Goal: Task Accomplishment & Management: Use online tool/utility

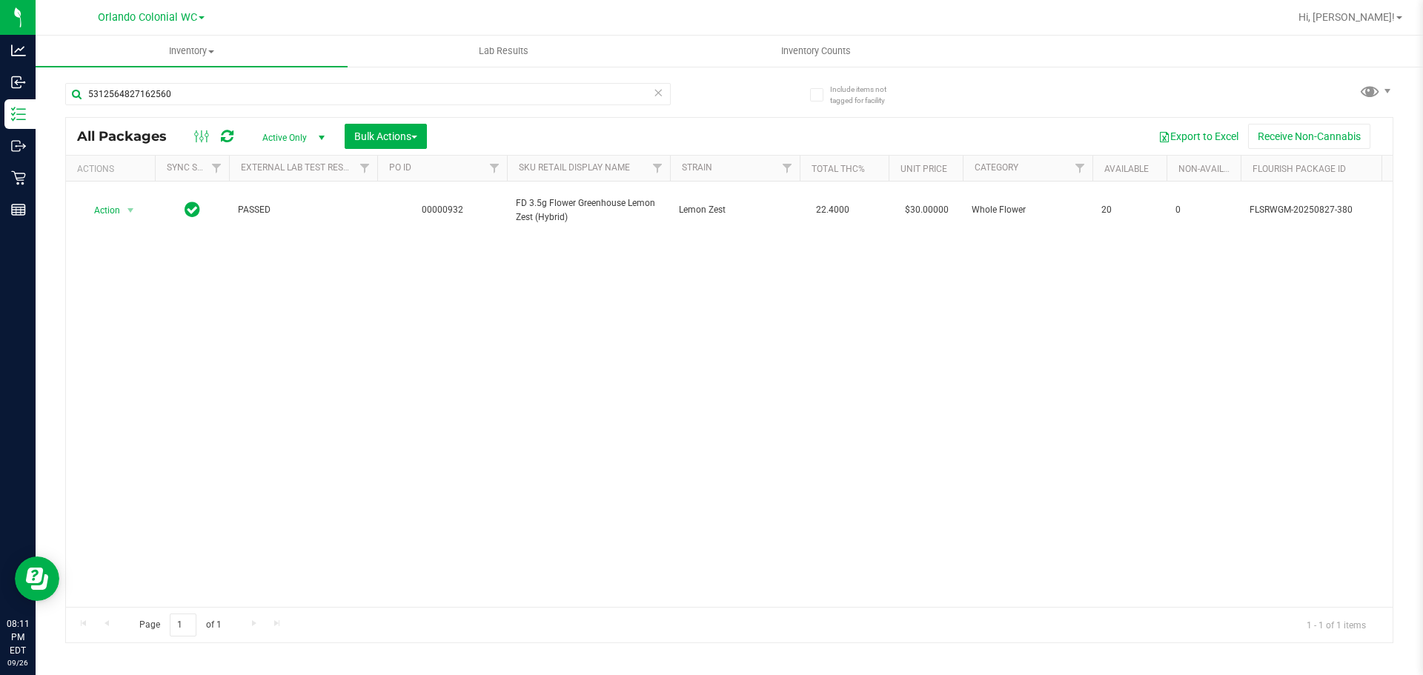
drag, startPoint x: 59, startPoint y: 486, endPoint x: 123, endPoint y: 438, distance: 79.5
click at [60, 486] on div "Include items not tagged for facility 5312564827162560 All Packages Active Only…" at bounding box center [730, 291] width 1388 height 452
click at [664, 95] on input "5312564827162560" at bounding box center [368, 94] width 606 height 22
click at [661, 94] on icon at bounding box center [658, 92] width 10 height 18
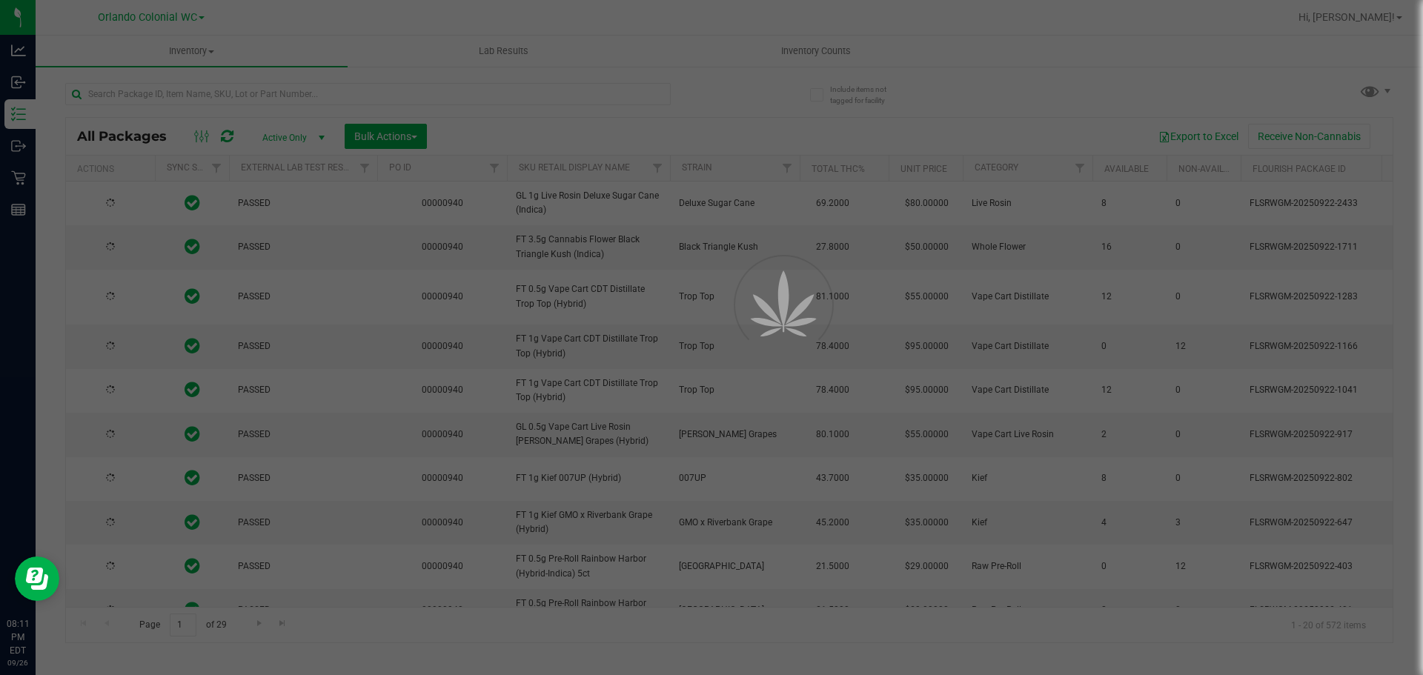
click at [24, 182] on div at bounding box center [711, 337] width 1423 height 675
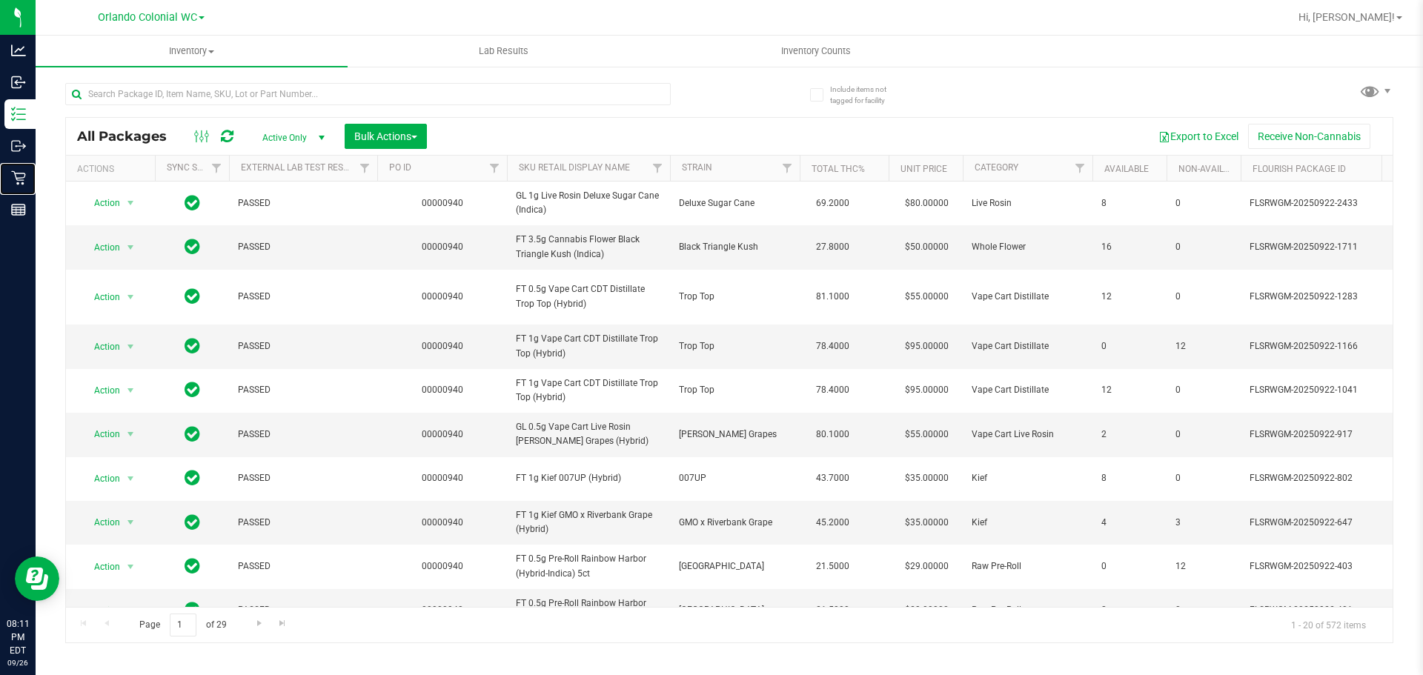
click at [24, 182] on icon at bounding box center [18, 178] width 15 height 15
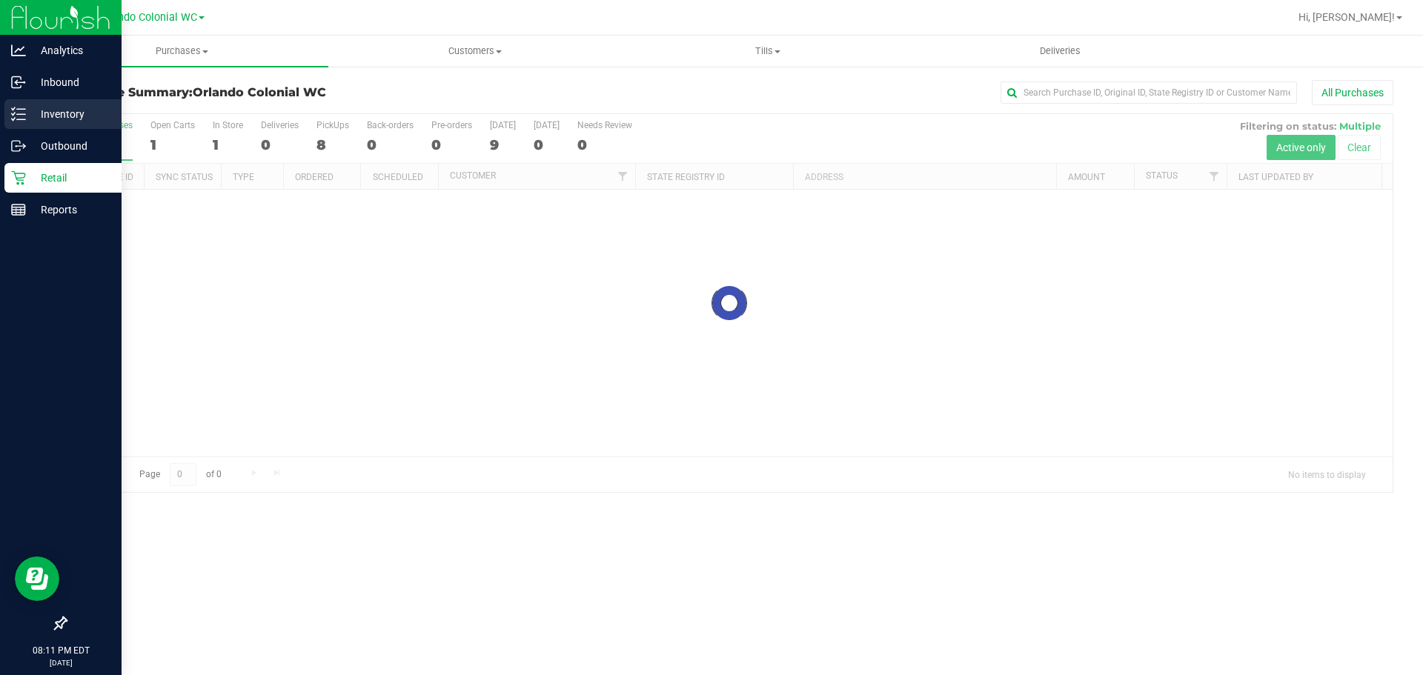
click at [27, 118] on p "Inventory" at bounding box center [70, 114] width 89 height 18
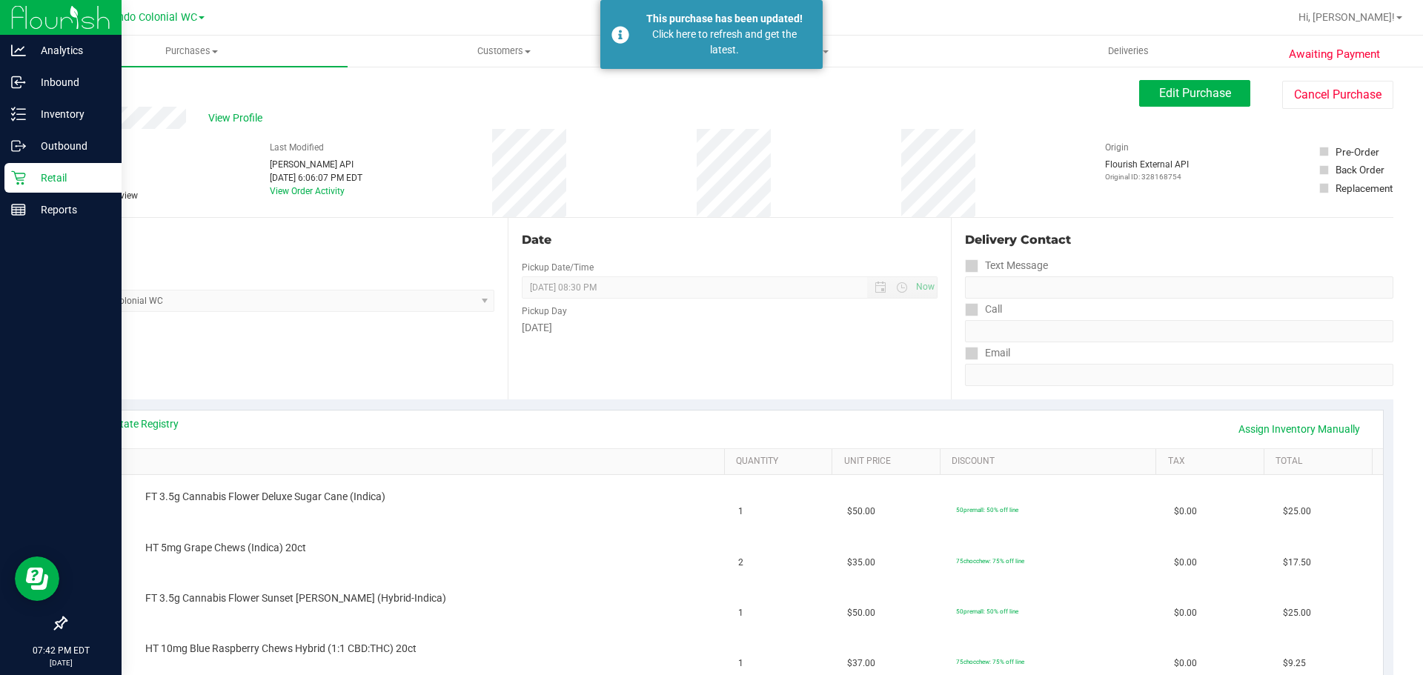
click at [29, 163] on div "Retail" at bounding box center [62, 178] width 117 height 30
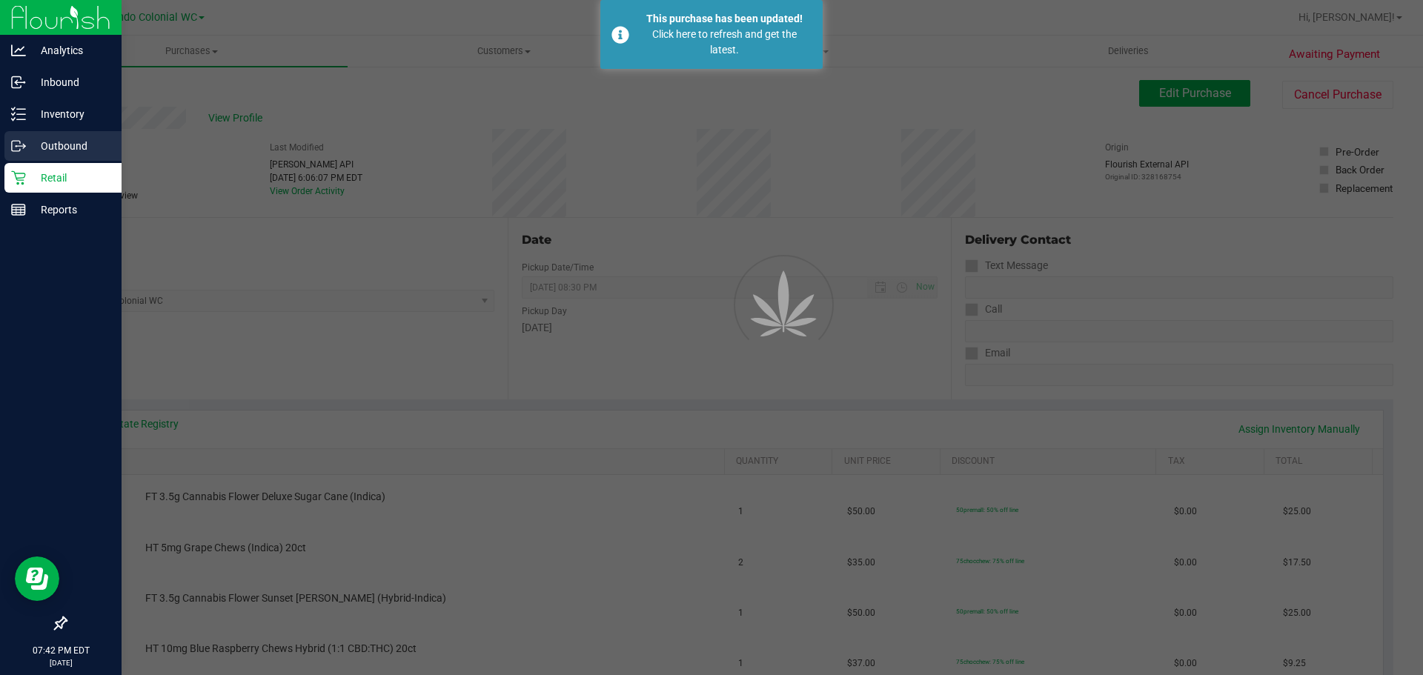
click at [29, 162] on link "Outbound" at bounding box center [61, 147] width 122 height 32
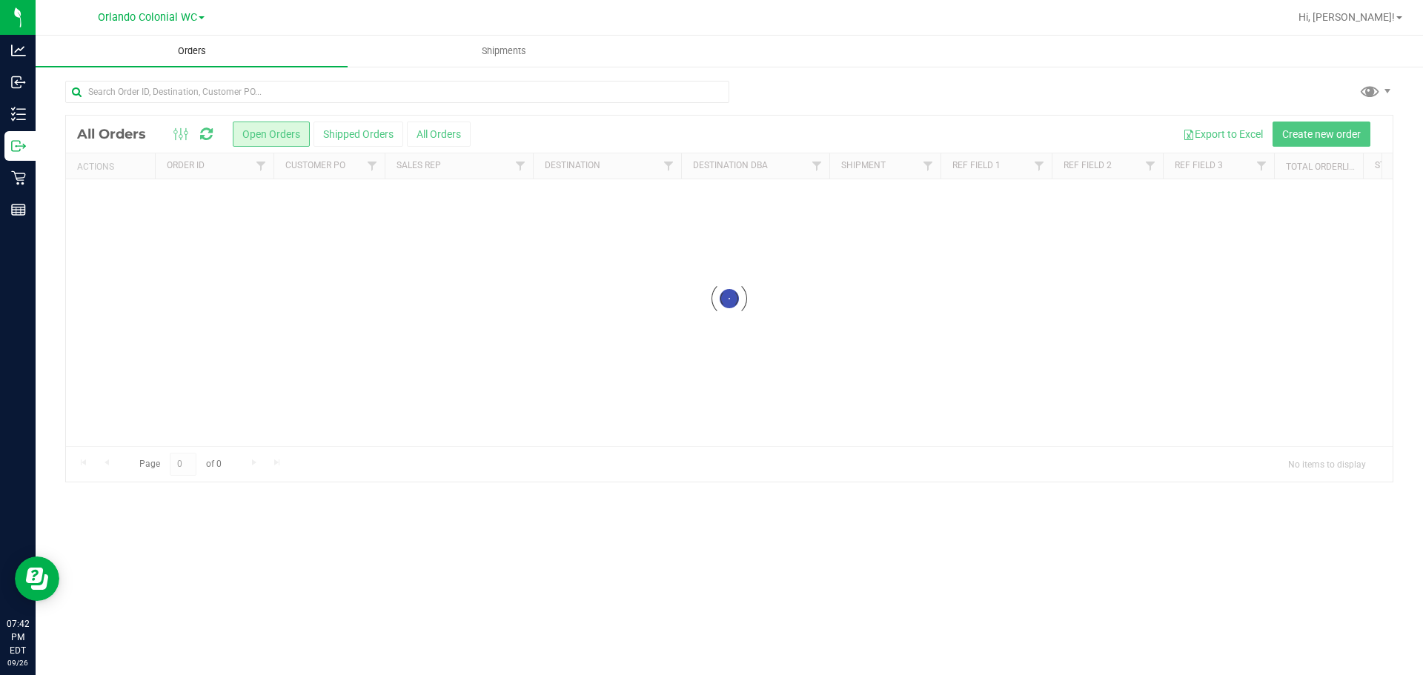
click at [179, 56] on span "Orders" at bounding box center [192, 50] width 68 height 13
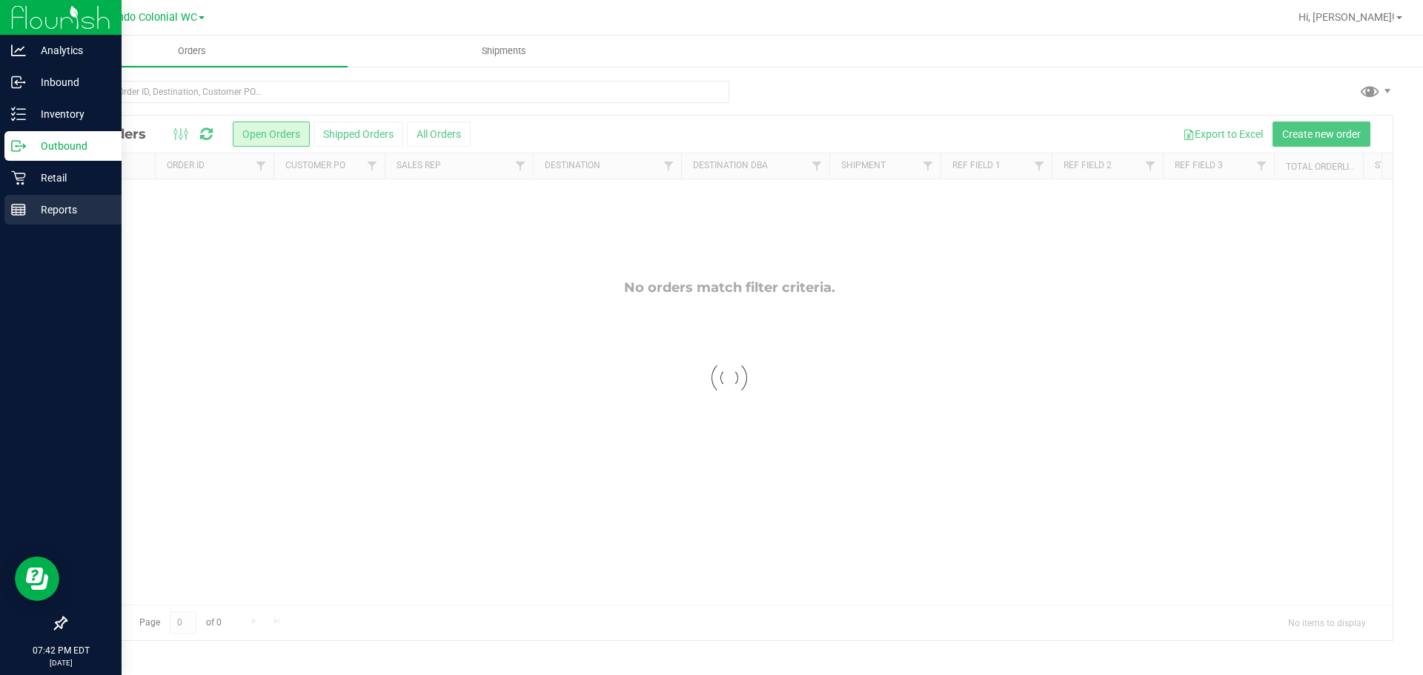
click at [29, 199] on div "Reports" at bounding box center [62, 210] width 117 height 30
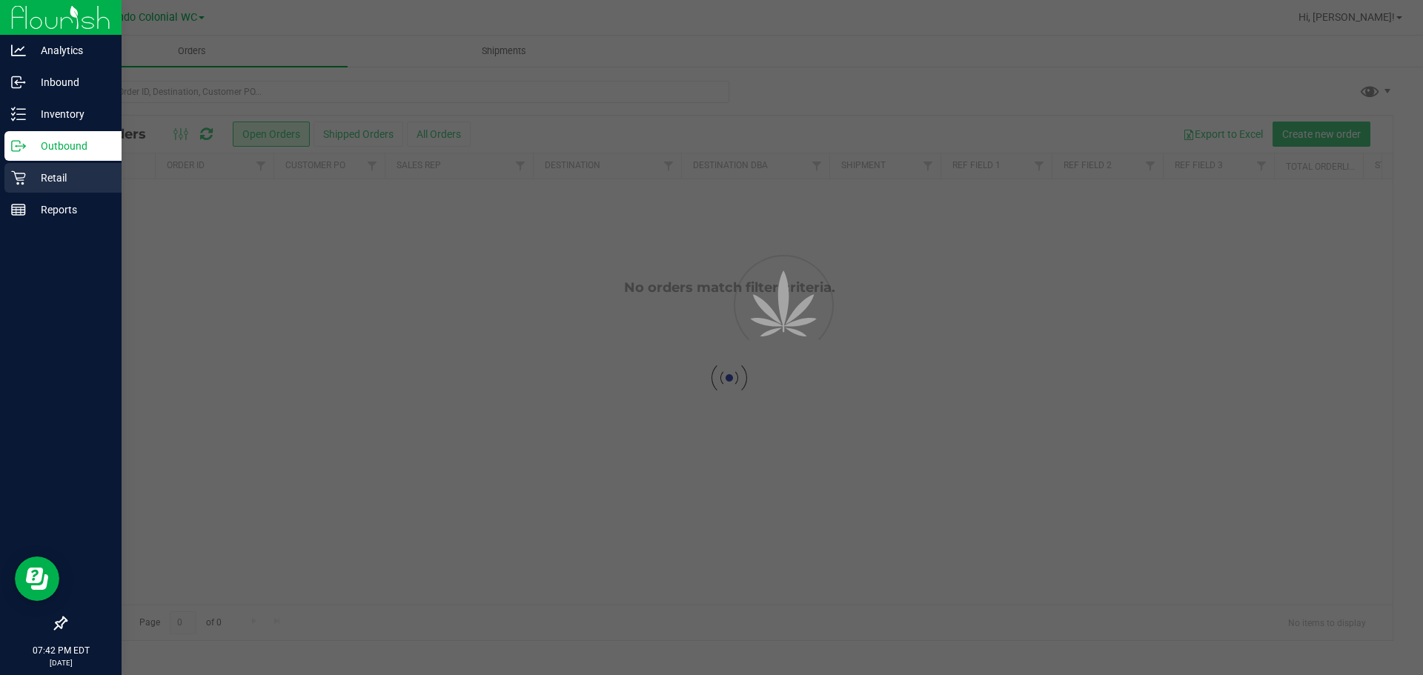
click at [38, 176] on p "Retail" at bounding box center [70, 178] width 89 height 18
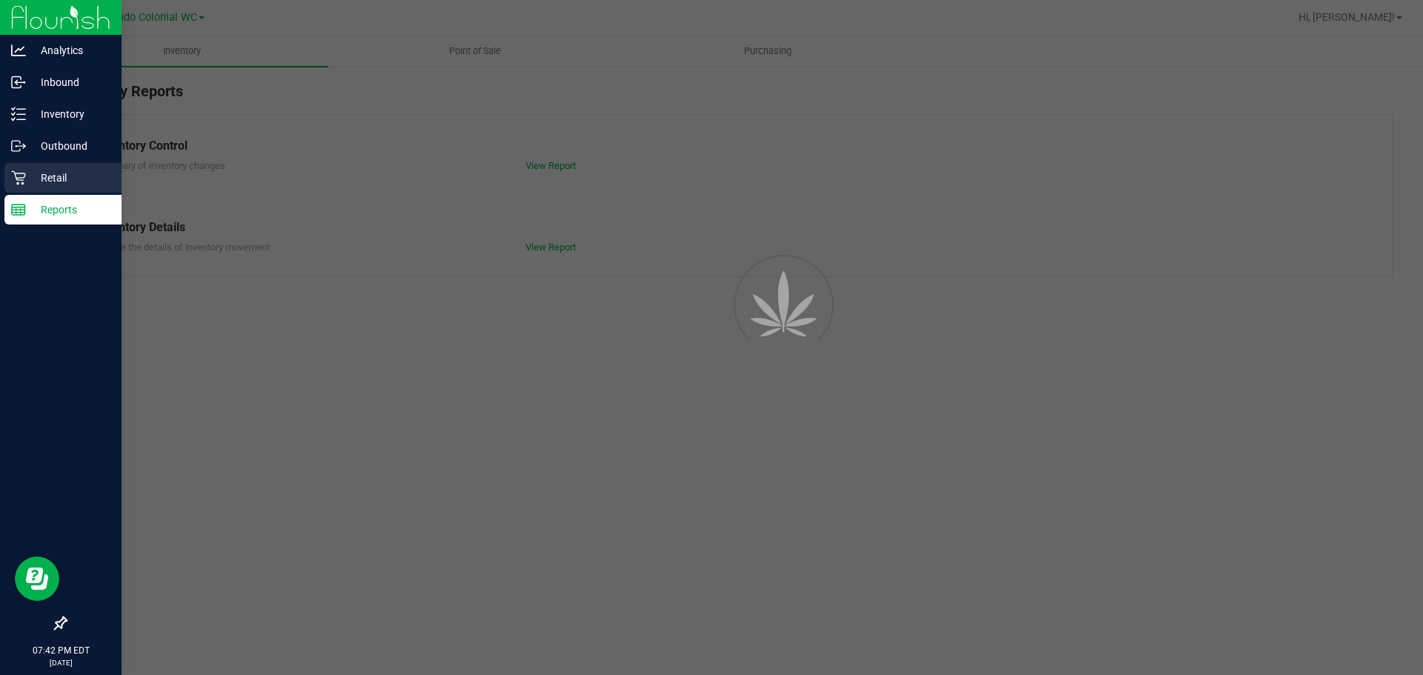
click at [38, 176] on p "Retail" at bounding box center [70, 178] width 89 height 18
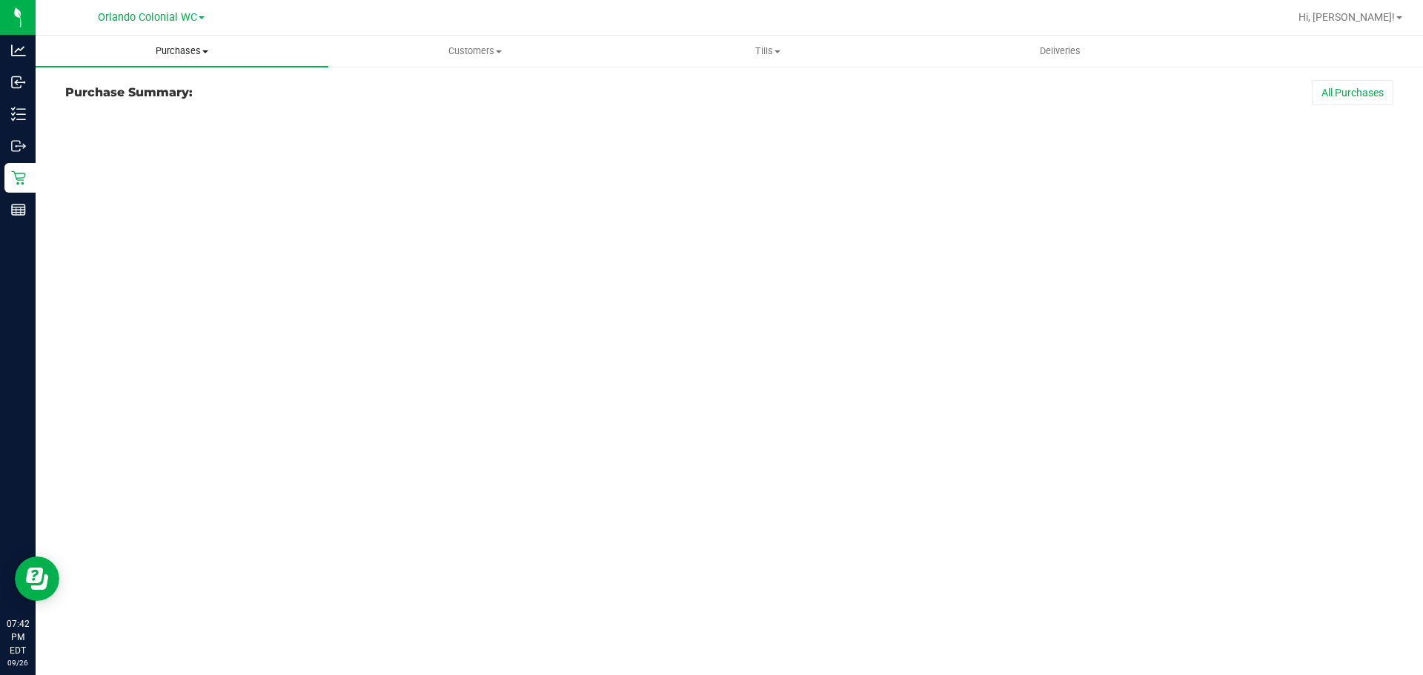
click at [183, 53] on span "Purchases" at bounding box center [182, 50] width 293 height 13
click at [183, 105] on li "Fulfillment" at bounding box center [182, 108] width 293 height 18
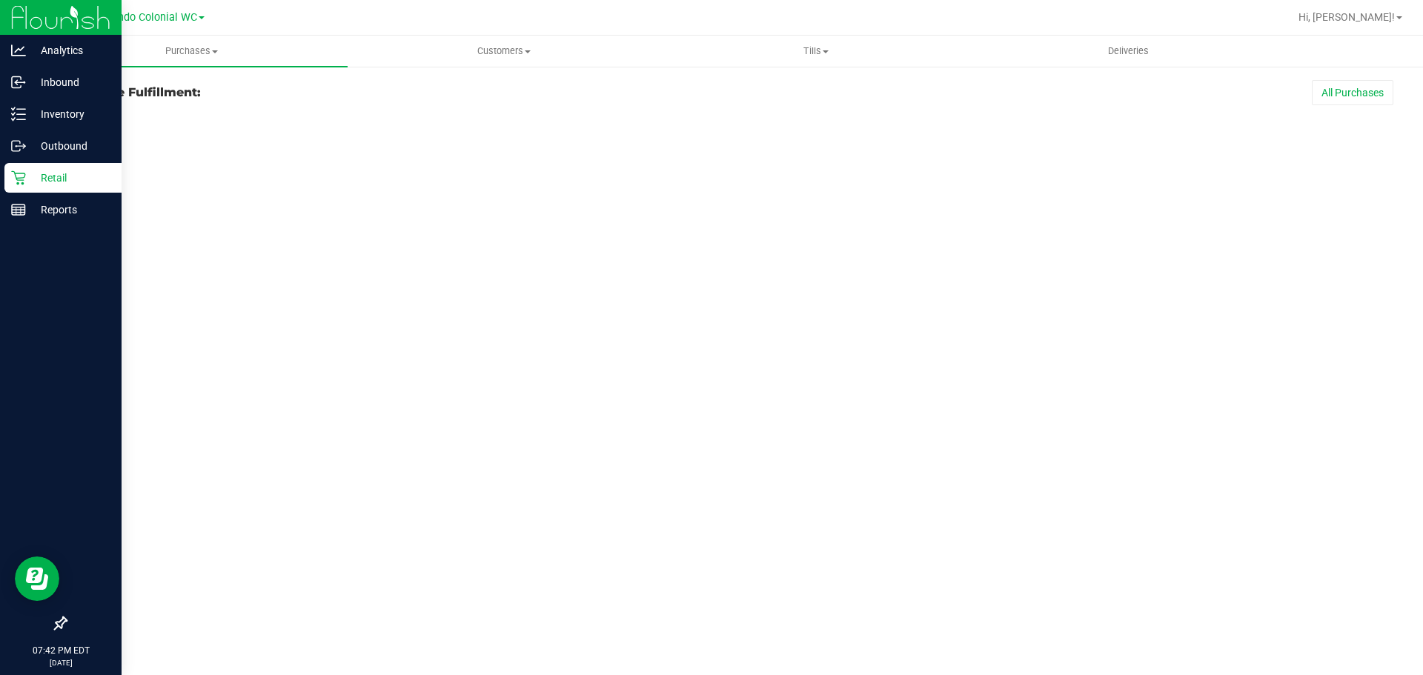
click at [24, 180] on icon at bounding box center [18, 178] width 14 height 14
click at [41, 176] on p "Retail" at bounding box center [70, 178] width 89 height 18
click at [42, 142] on p "Outbound" at bounding box center [70, 146] width 89 height 18
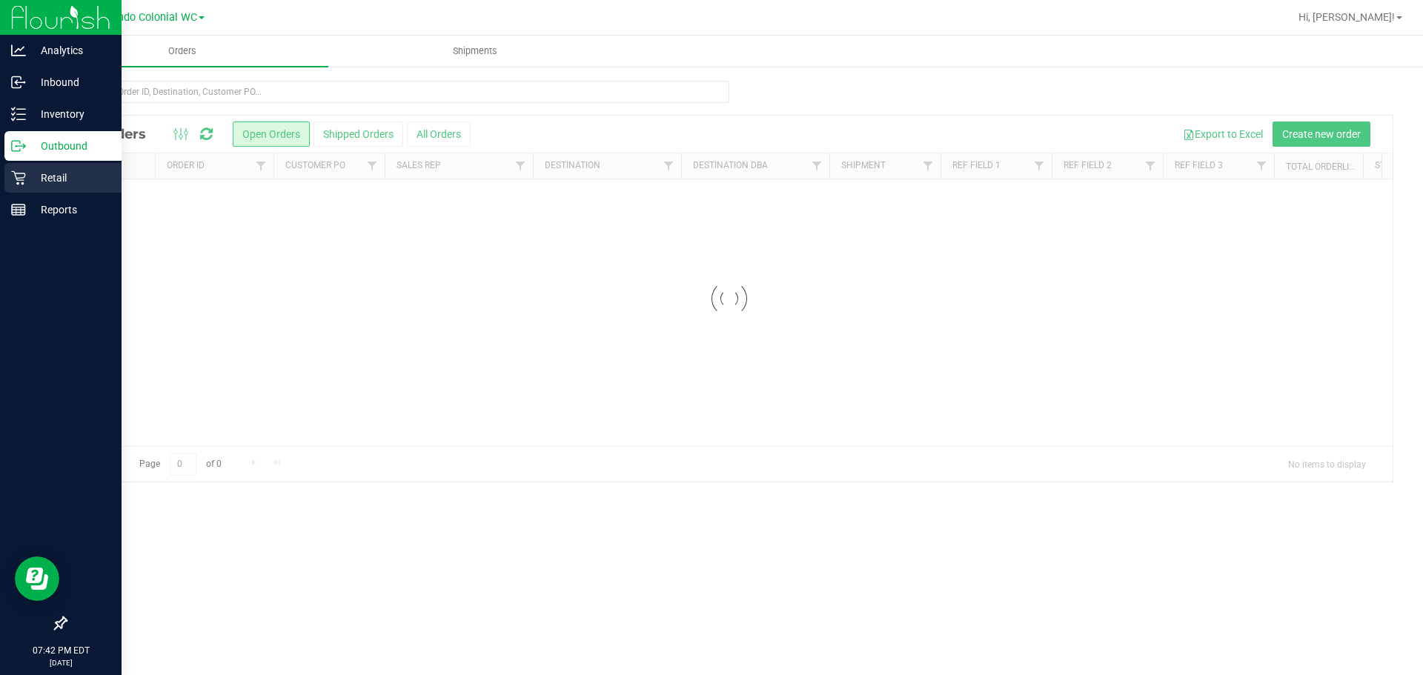
click at [42, 171] on p "Retail" at bounding box center [70, 178] width 89 height 18
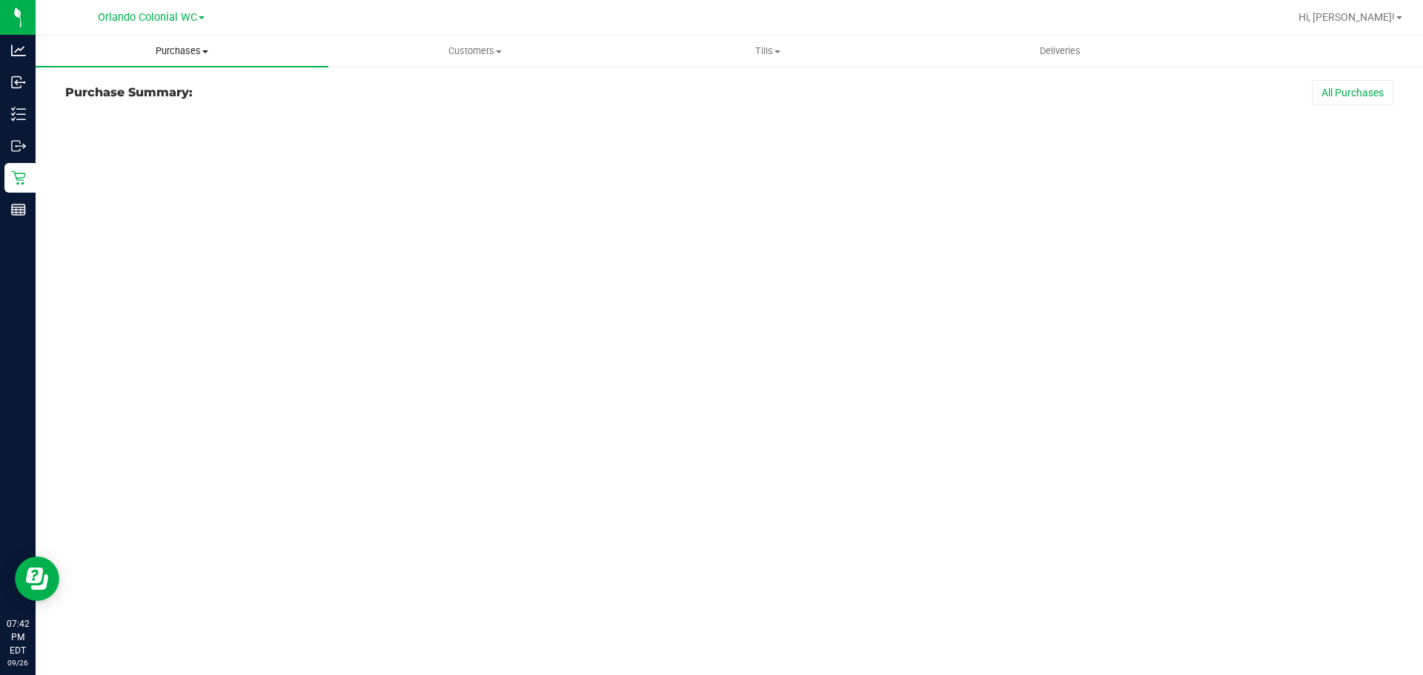
click at [188, 53] on span "Purchases" at bounding box center [182, 50] width 293 height 13
click at [130, 104] on li "Fulfillment" at bounding box center [182, 108] width 293 height 18
click at [193, 57] on span "Purchases" at bounding box center [192, 50] width 312 height 13
click at [128, 109] on li "Fulfillment" at bounding box center [192, 108] width 312 height 18
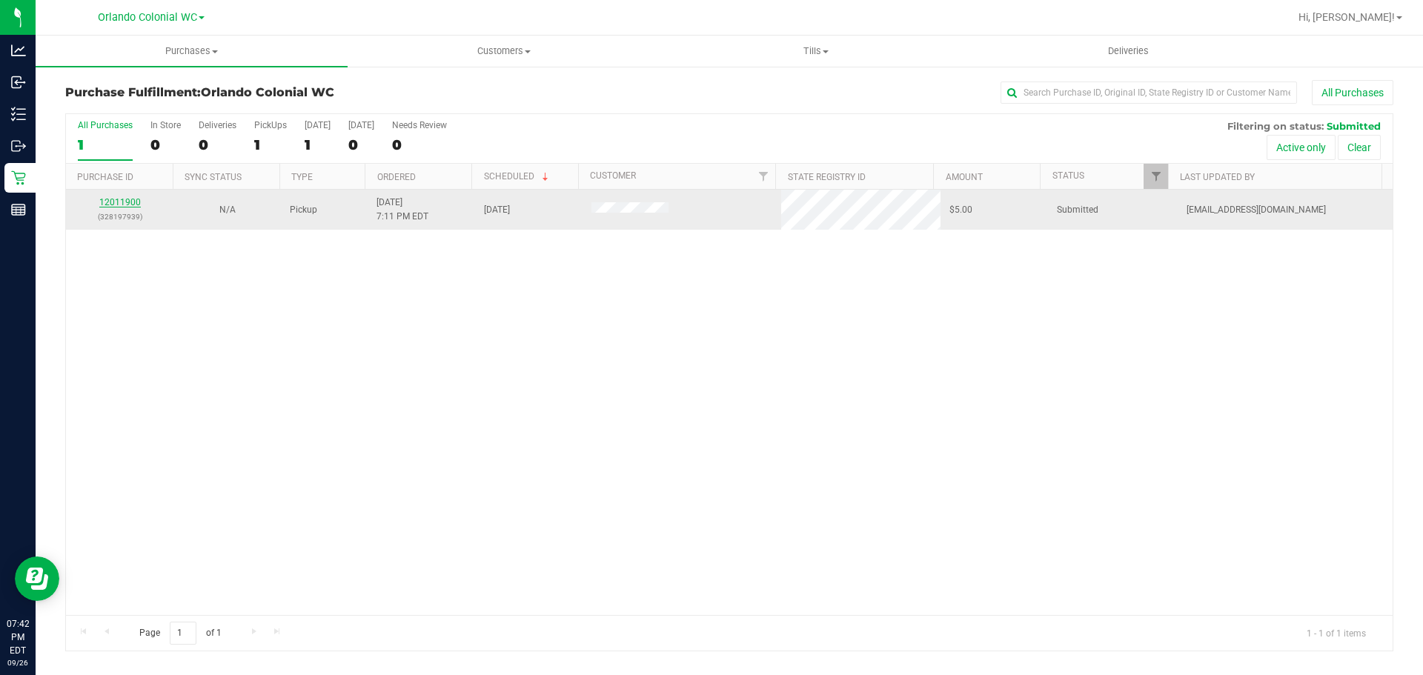
click at [125, 199] on link "12011900" at bounding box center [120, 202] width 42 height 10
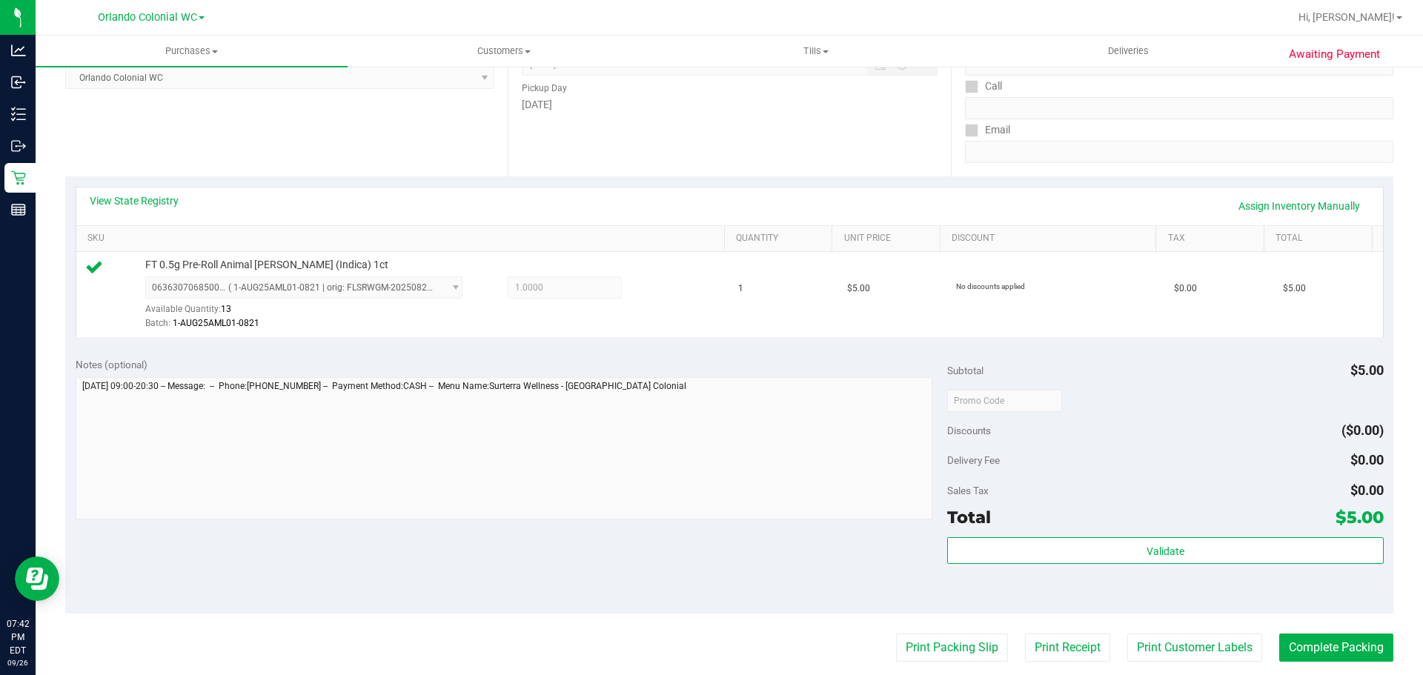
scroll to position [235, 0]
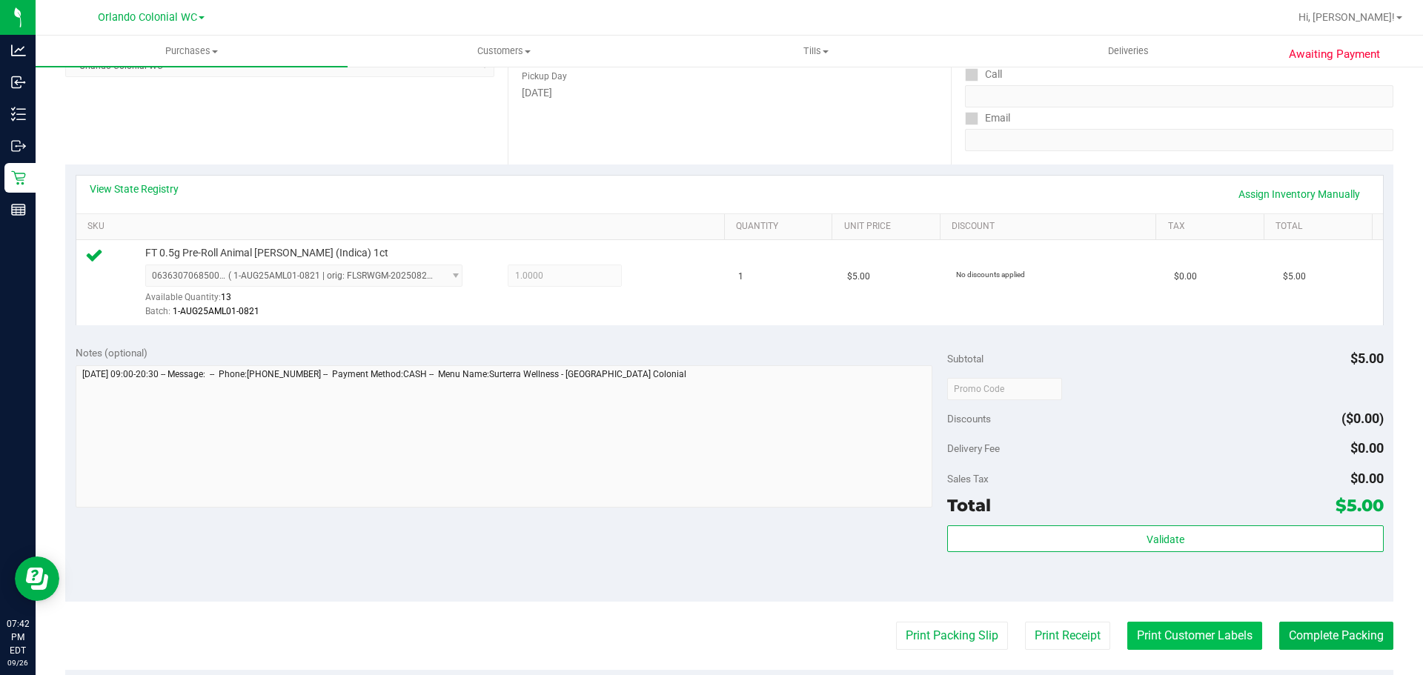
click at [1185, 633] on button "Print Customer Labels" at bounding box center [1195, 636] width 135 height 28
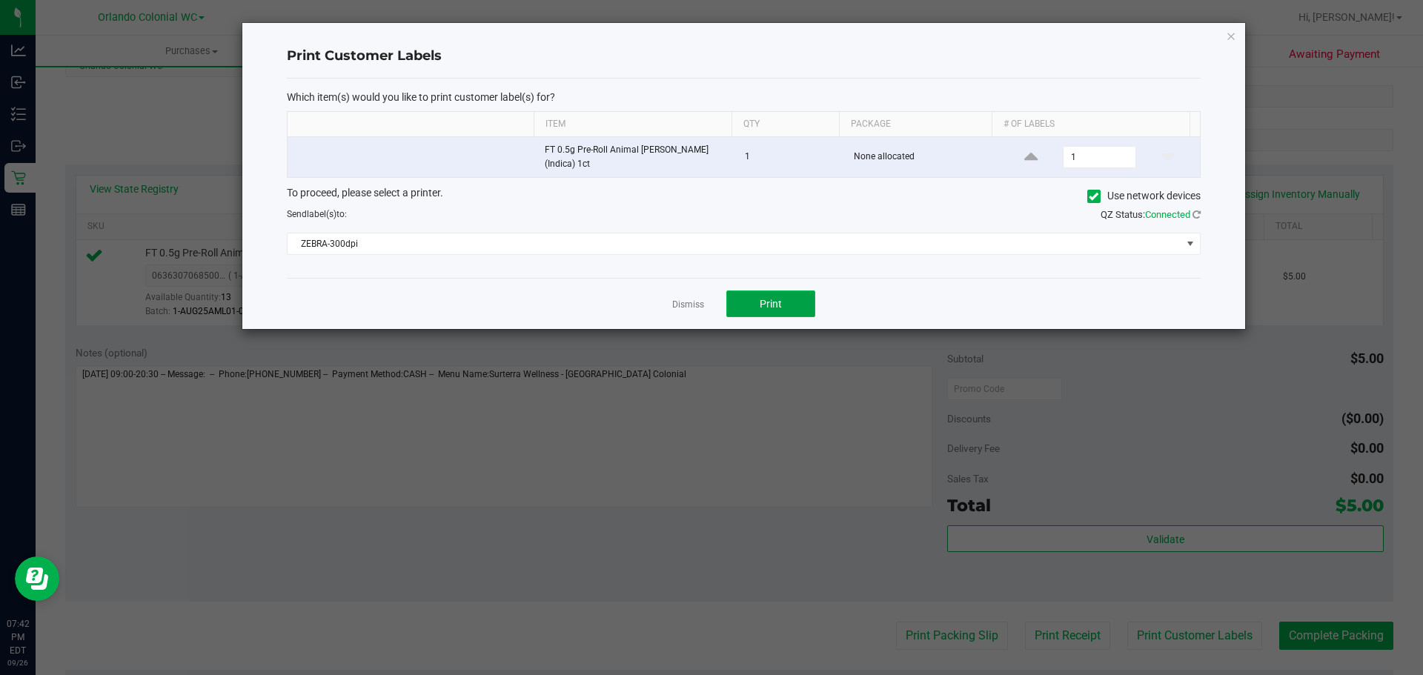
click at [810, 305] on button "Print" at bounding box center [771, 304] width 89 height 27
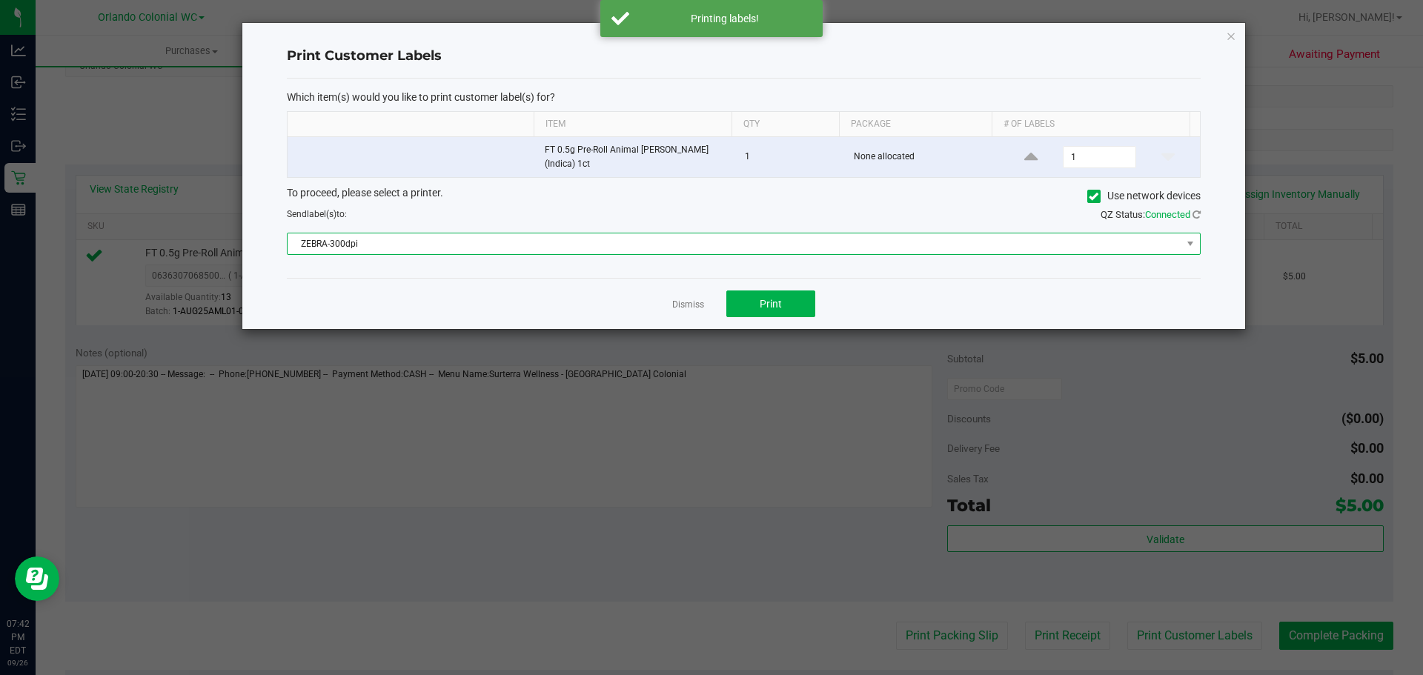
click at [707, 234] on span "ZEBRA-300dpi" at bounding box center [735, 244] width 894 height 21
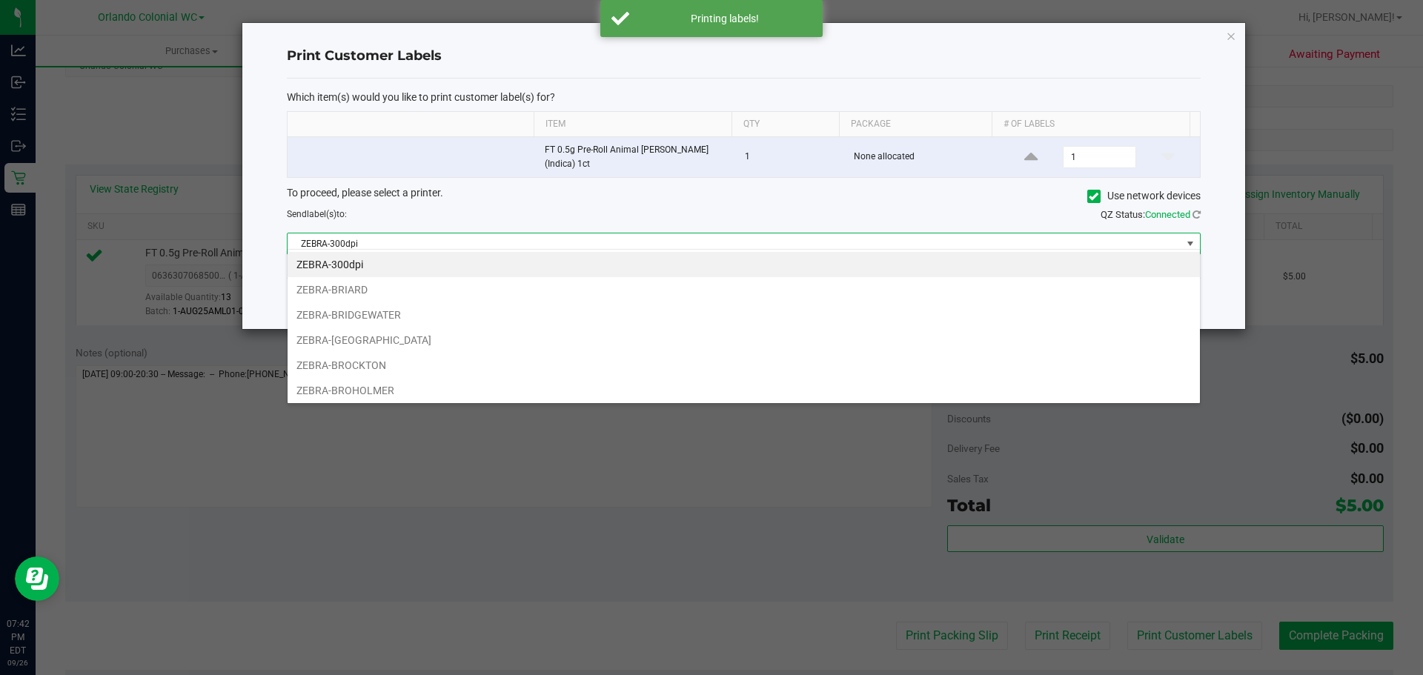
scroll to position [22, 913]
click at [418, 321] on li "ZEBRA-BRIDGEWATER" at bounding box center [744, 314] width 913 height 25
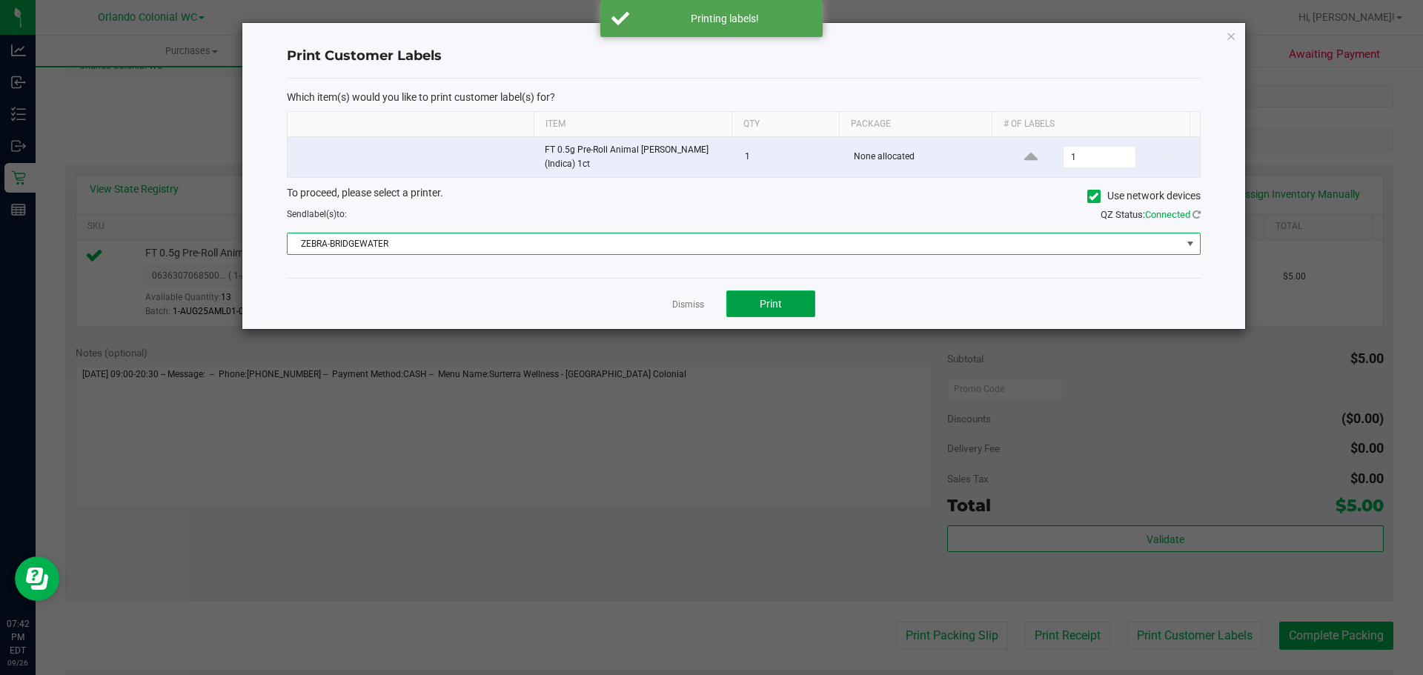
click at [785, 298] on button "Print" at bounding box center [771, 304] width 89 height 27
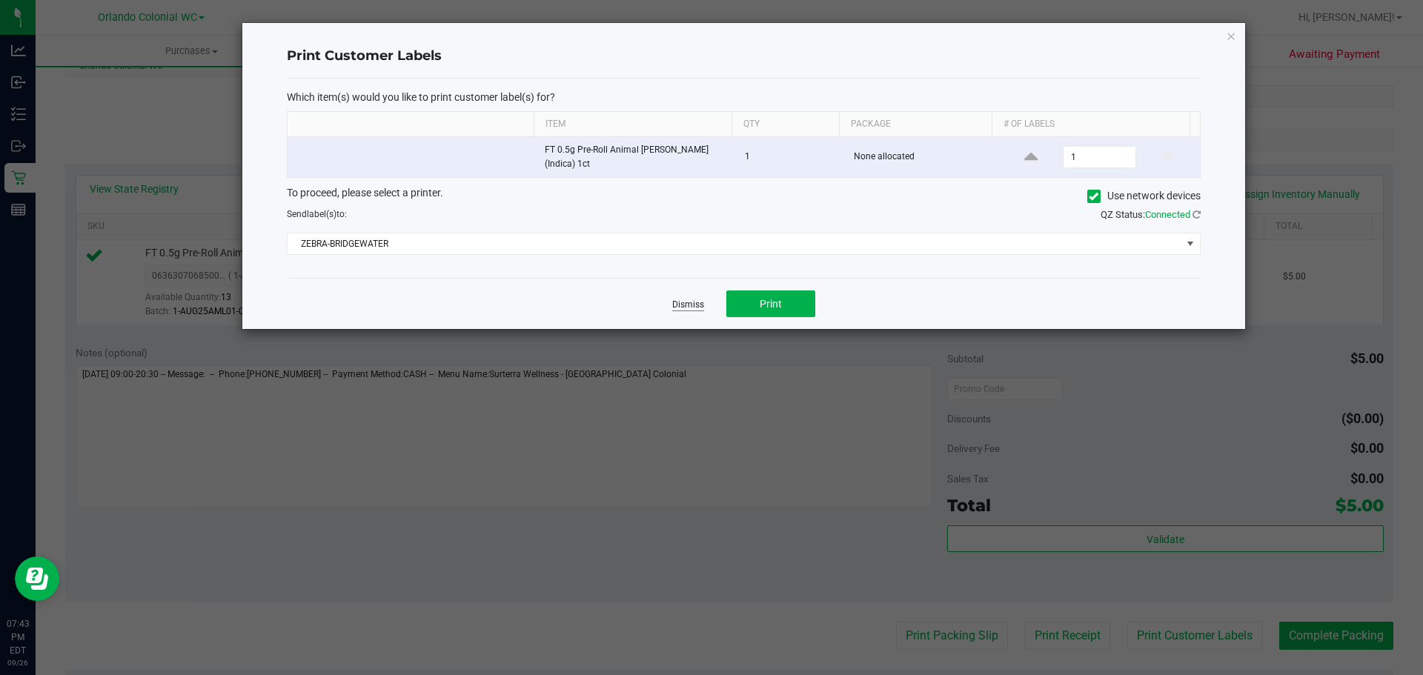
click at [692, 300] on link "Dismiss" at bounding box center [688, 305] width 32 height 13
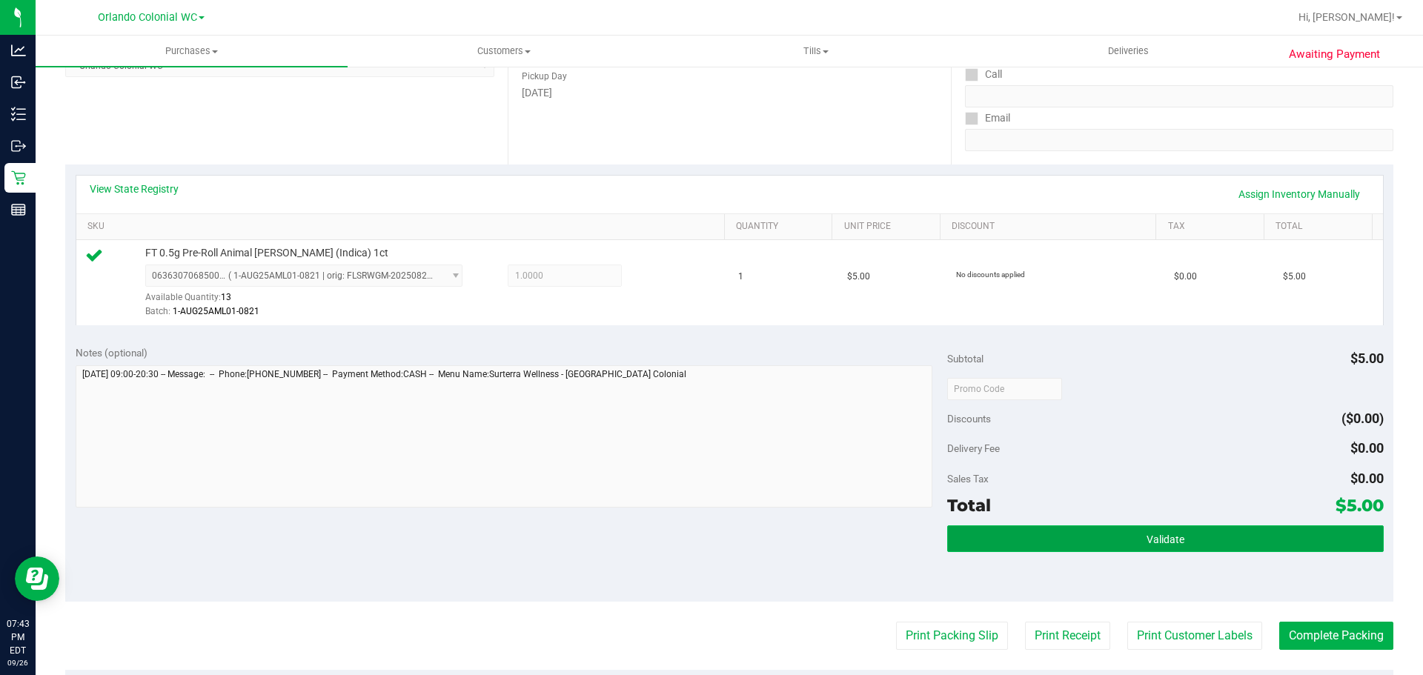
click at [1207, 551] on button "Validate" at bounding box center [1165, 539] width 436 height 27
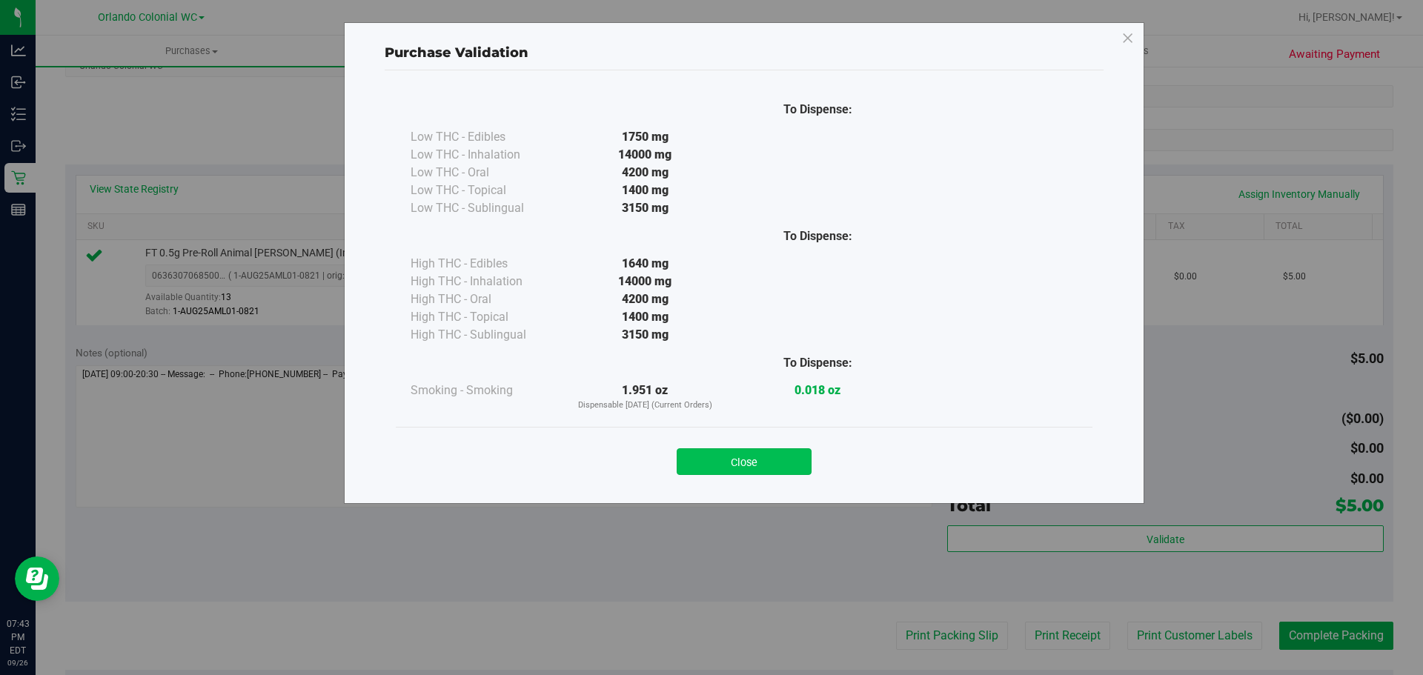
click at [778, 472] on button "Close" at bounding box center [744, 462] width 135 height 27
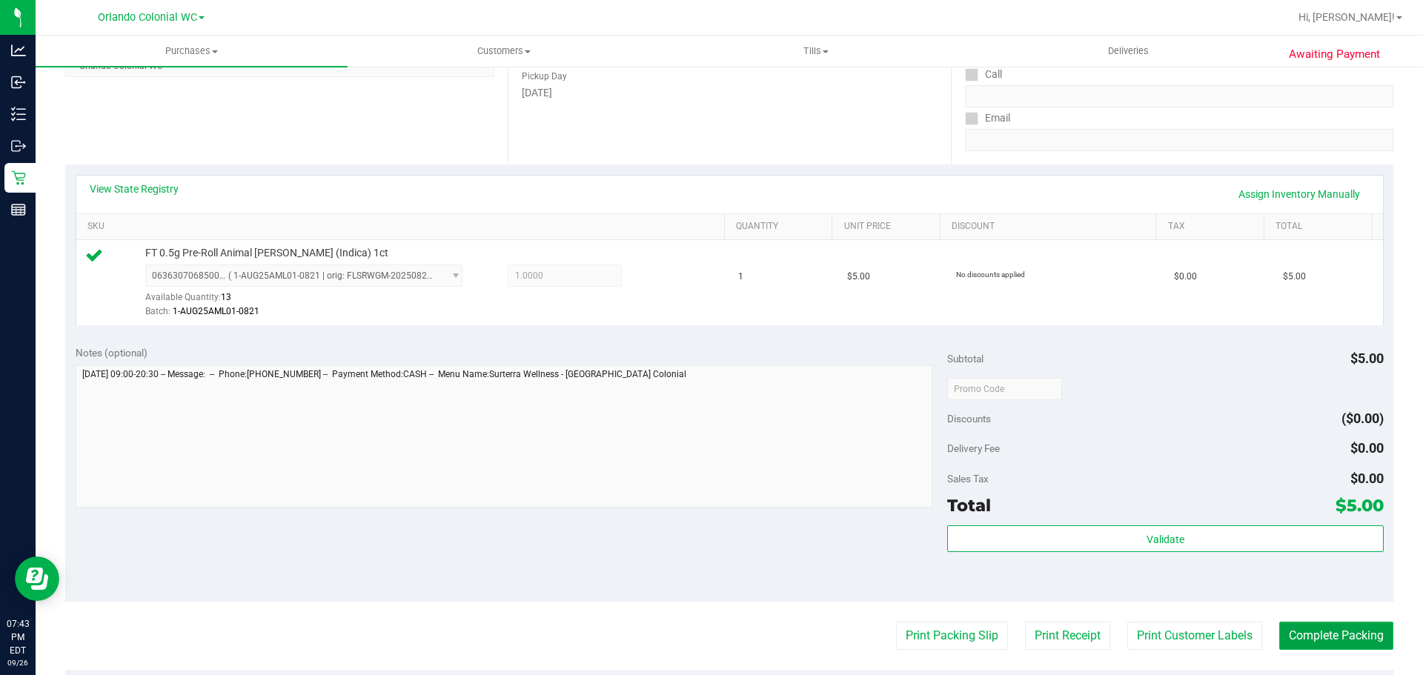
click at [1354, 626] on button "Complete Packing" at bounding box center [1337, 636] width 114 height 28
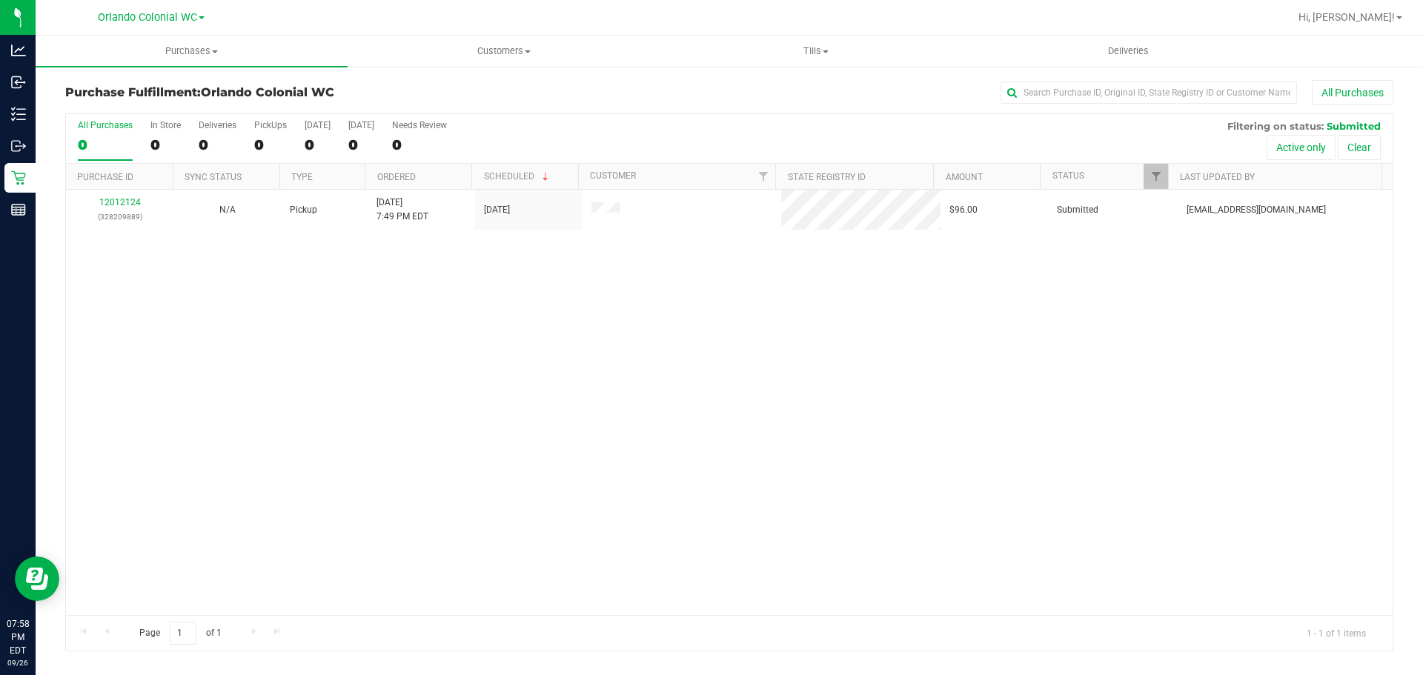
click at [124, 202] on link "12012124" at bounding box center [120, 202] width 42 height 10
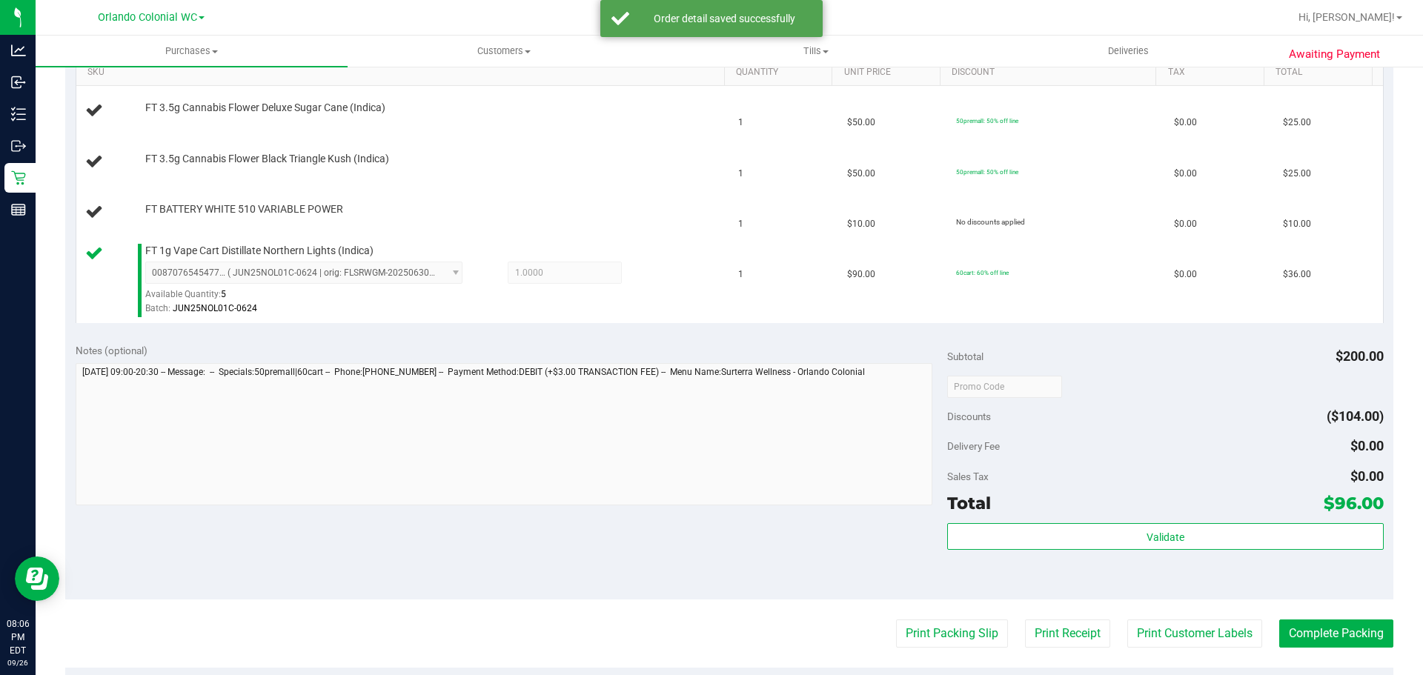
scroll to position [388, 0]
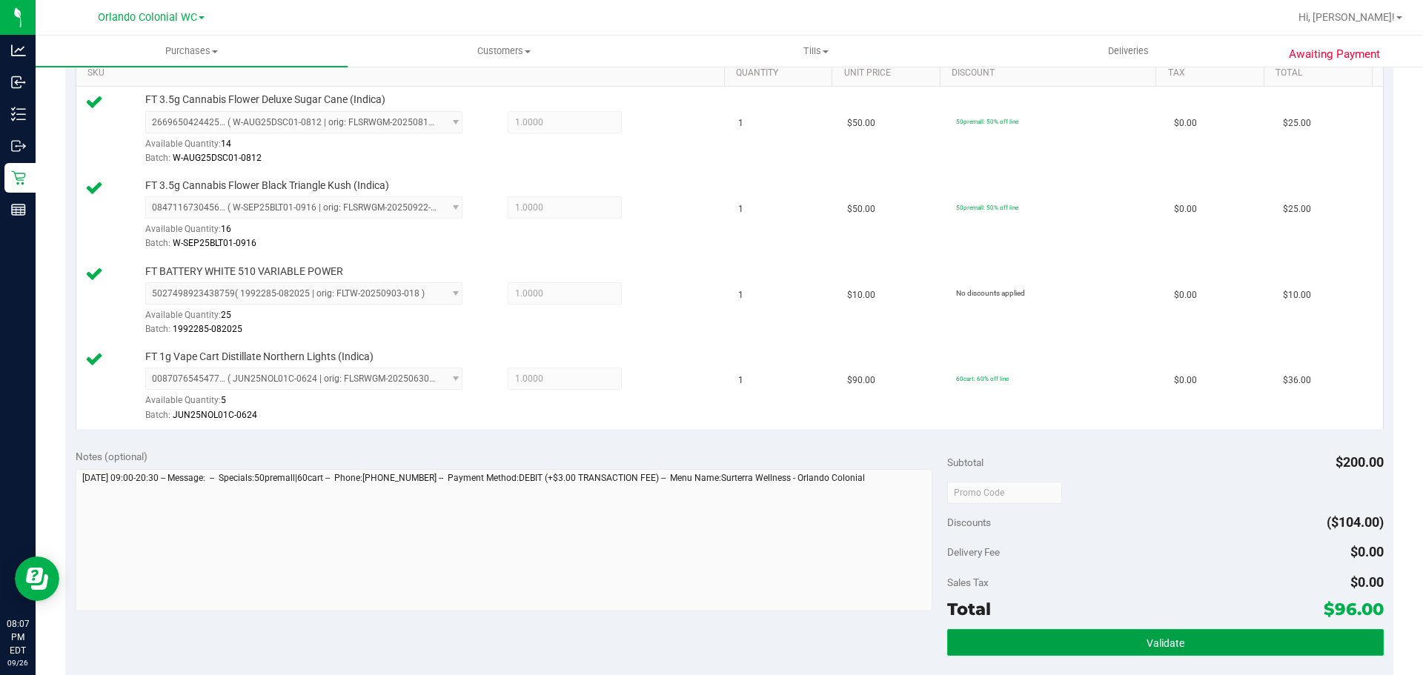
click at [947, 629] on button "Validate" at bounding box center [1165, 642] width 436 height 27
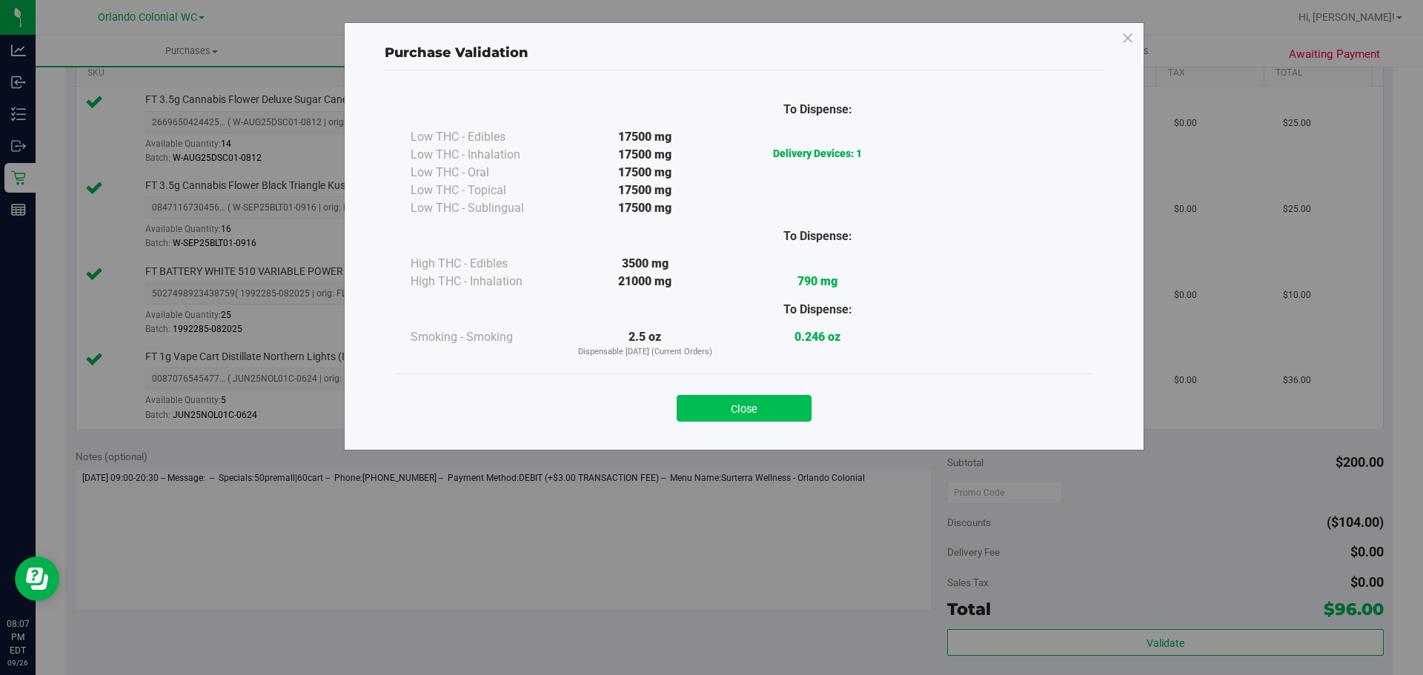
click at [806, 407] on button "Close" at bounding box center [744, 408] width 135 height 27
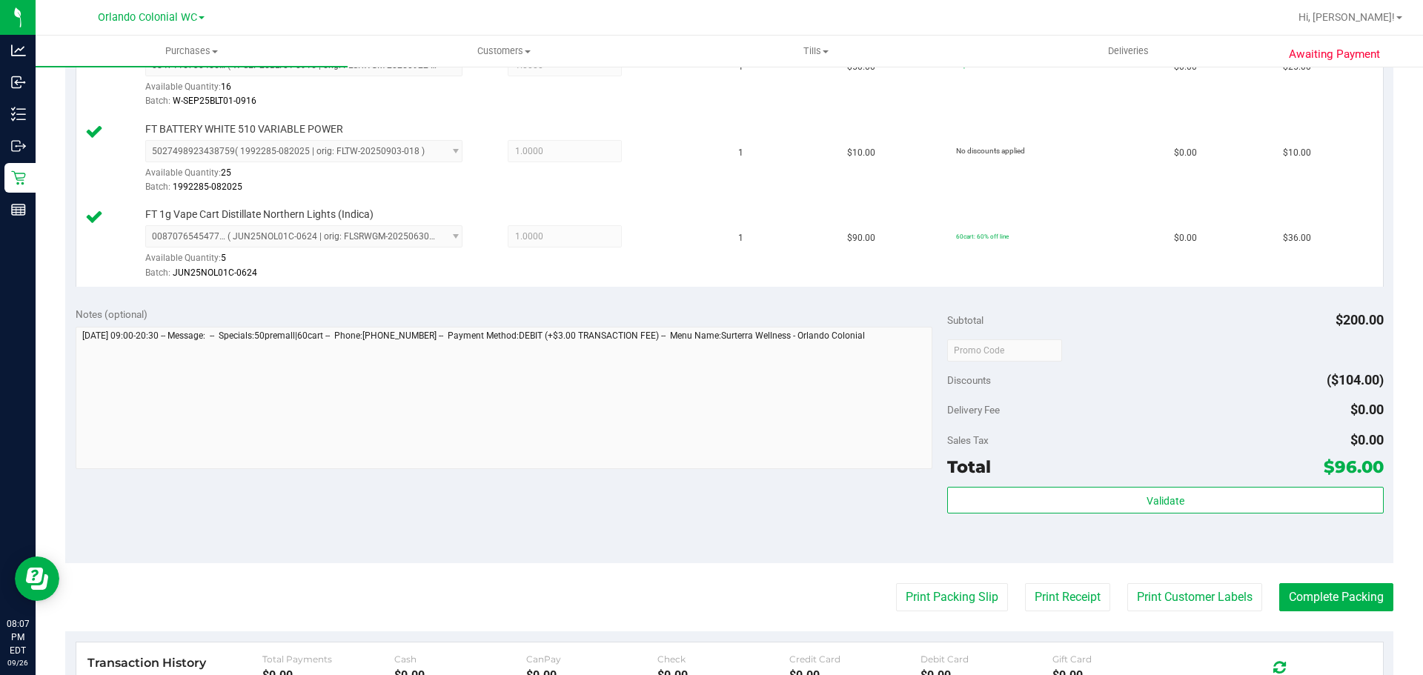
scroll to position [685, 0]
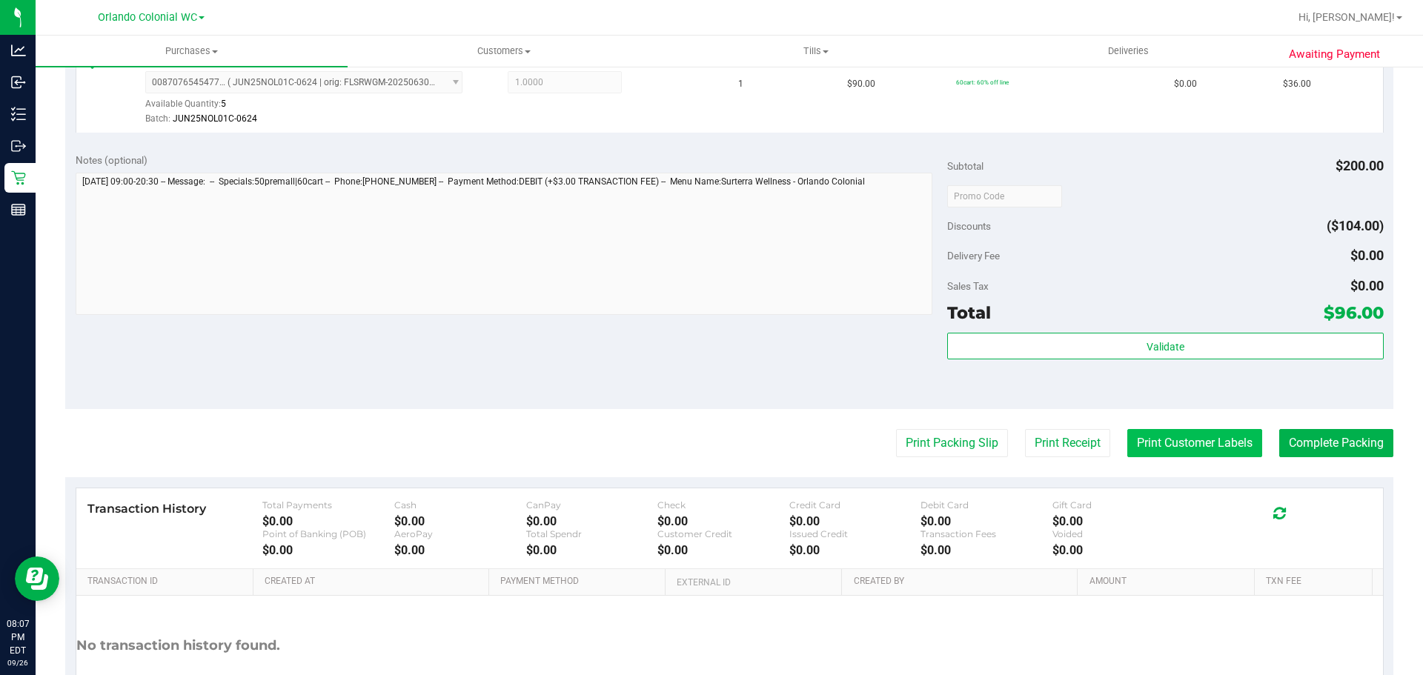
click at [1215, 443] on button "Print Customer Labels" at bounding box center [1195, 443] width 135 height 28
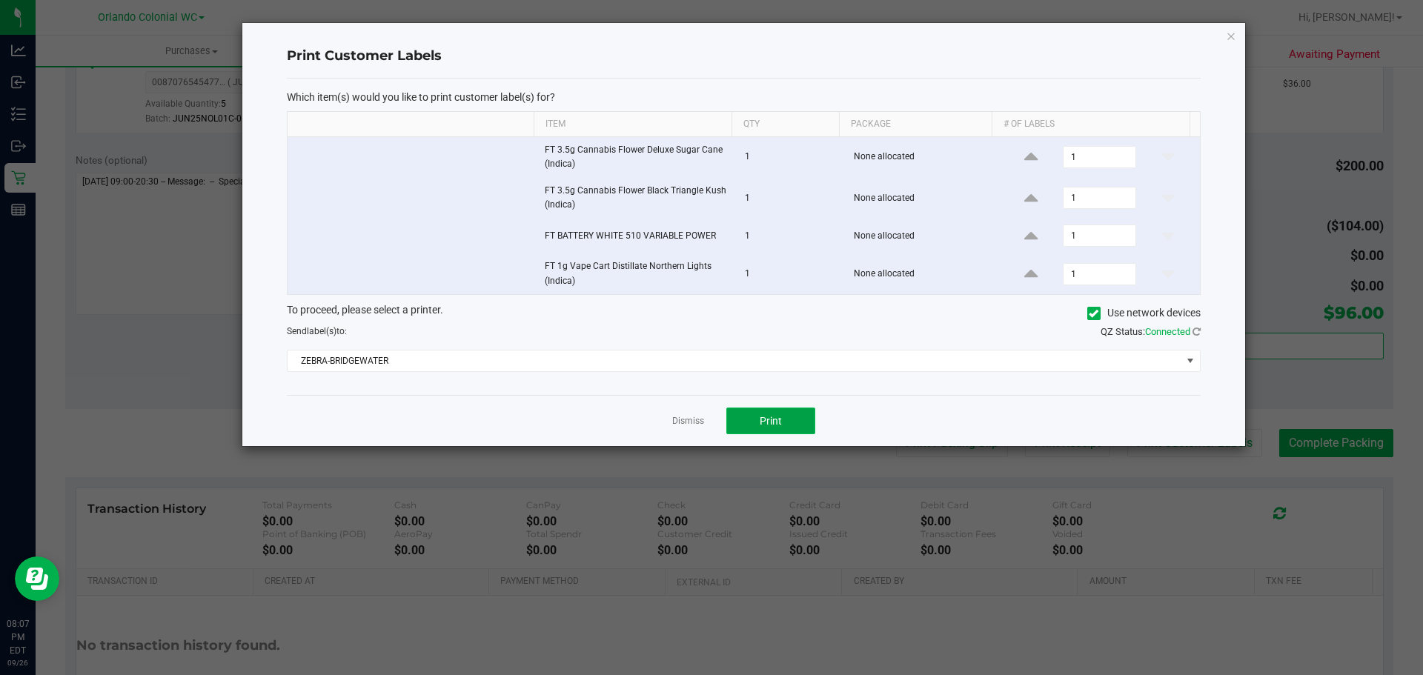
click at [770, 417] on span "Print" at bounding box center [771, 421] width 22 height 12
click at [689, 429] on app-cancel-button "Dismiss" at bounding box center [688, 422] width 32 height 16
click at [690, 422] on link "Dismiss" at bounding box center [688, 421] width 32 height 13
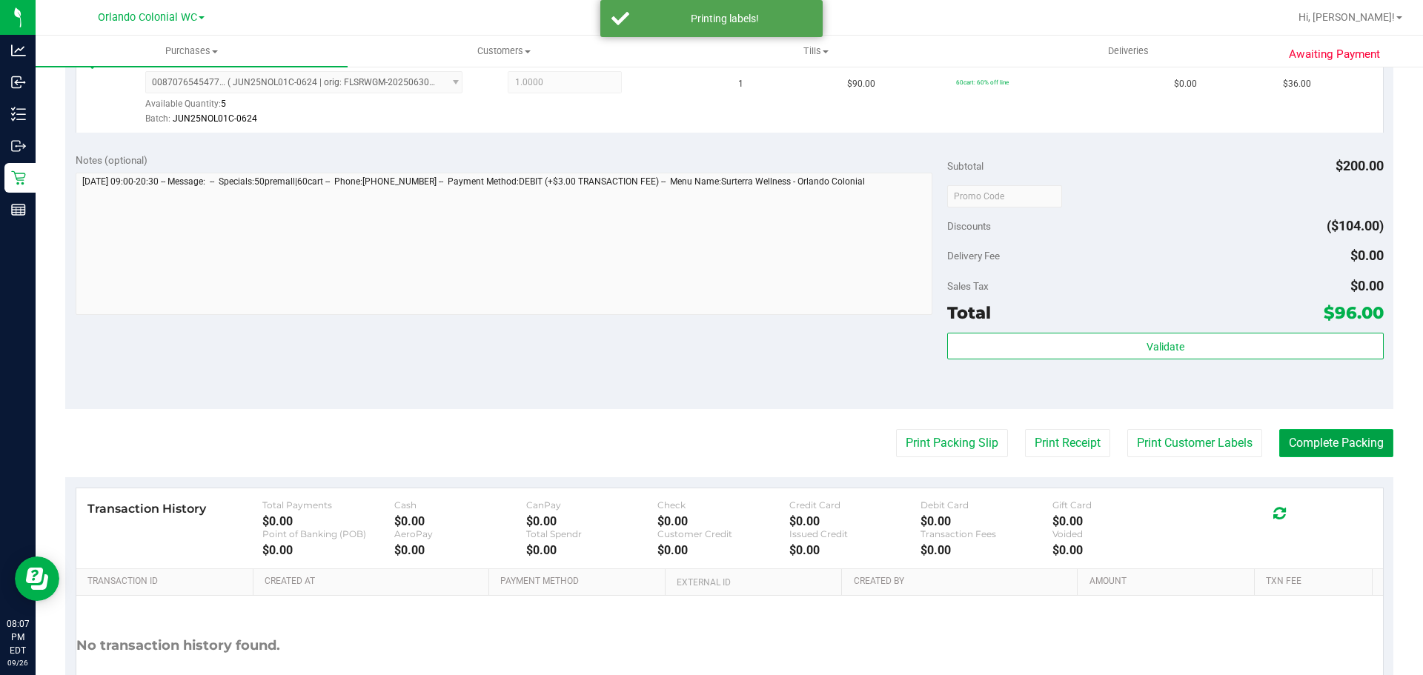
drag, startPoint x: 1325, startPoint y: 452, endPoint x: 1301, endPoint y: 443, distance: 25.3
click at [1325, 448] on button "Complete Packing" at bounding box center [1337, 443] width 114 height 28
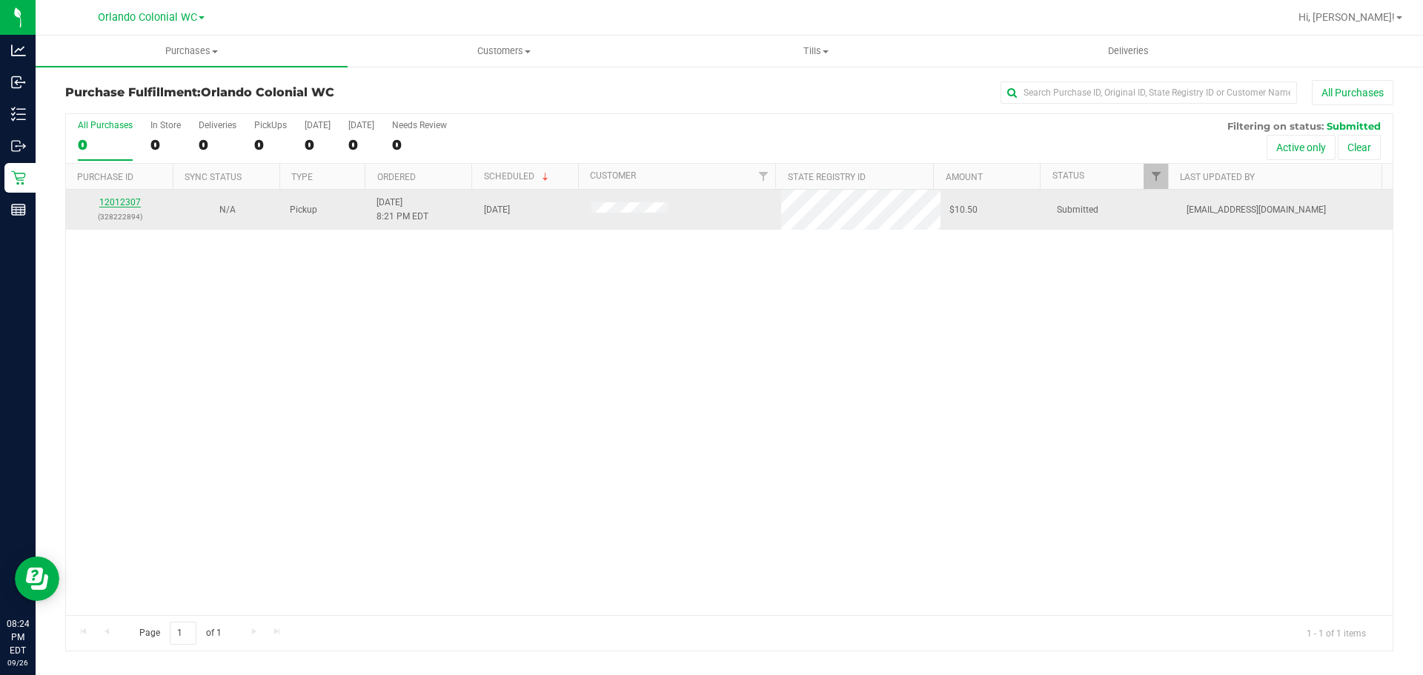
click at [129, 199] on link "12012307" at bounding box center [120, 202] width 42 height 10
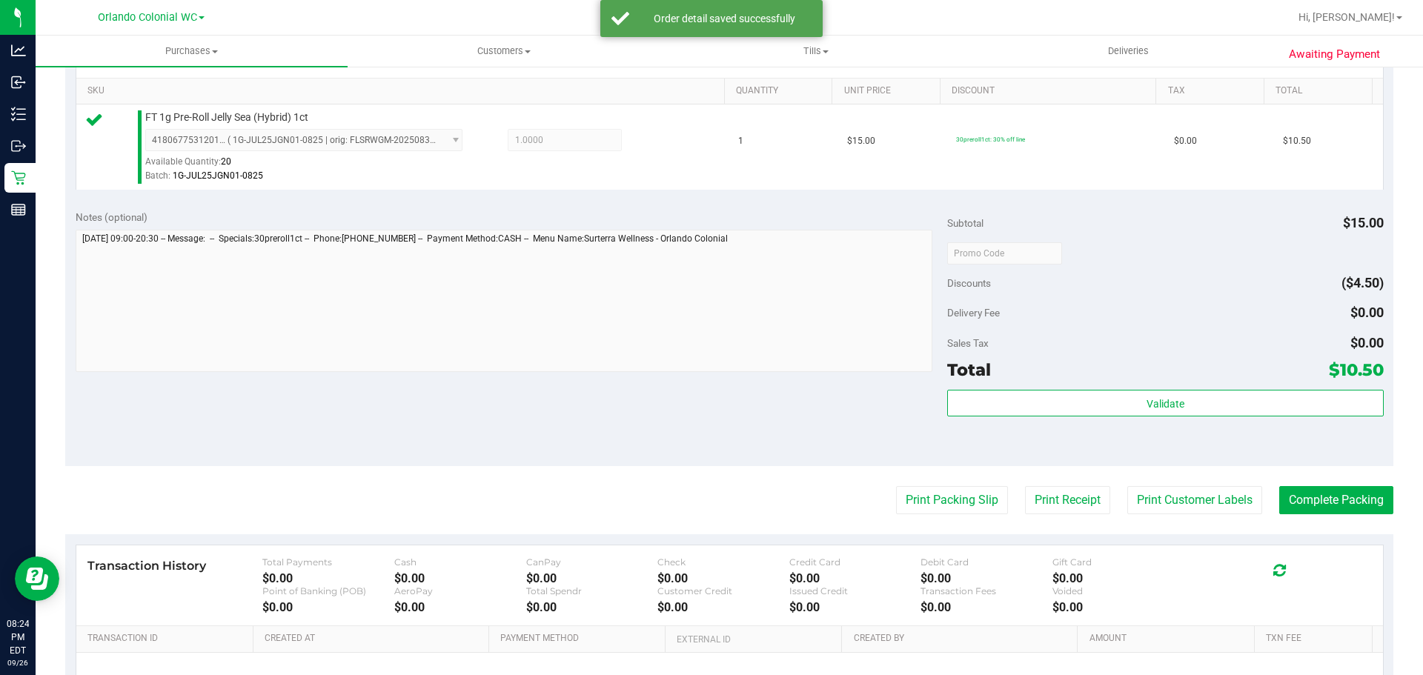
scroll to position [403, 0]
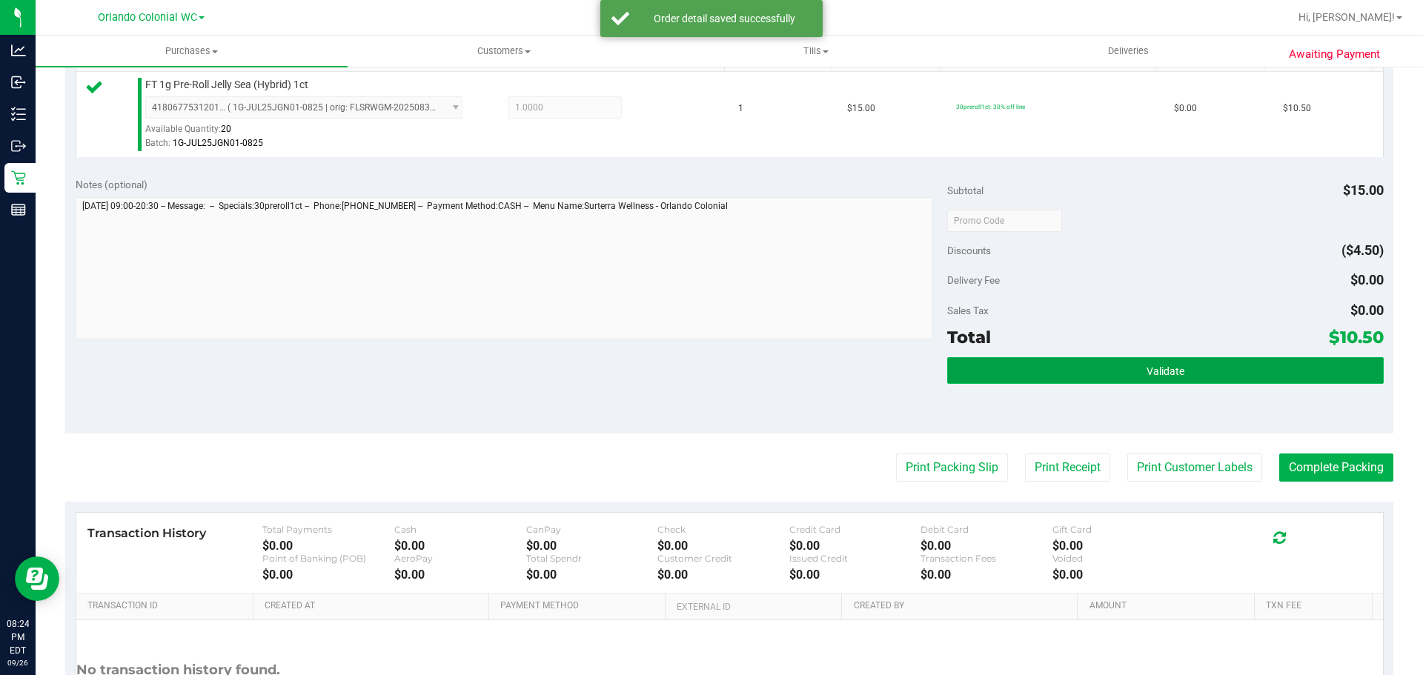
click at [1154, 365] on span "Validate" at bounding box center [1166, 371] width 38 height 12
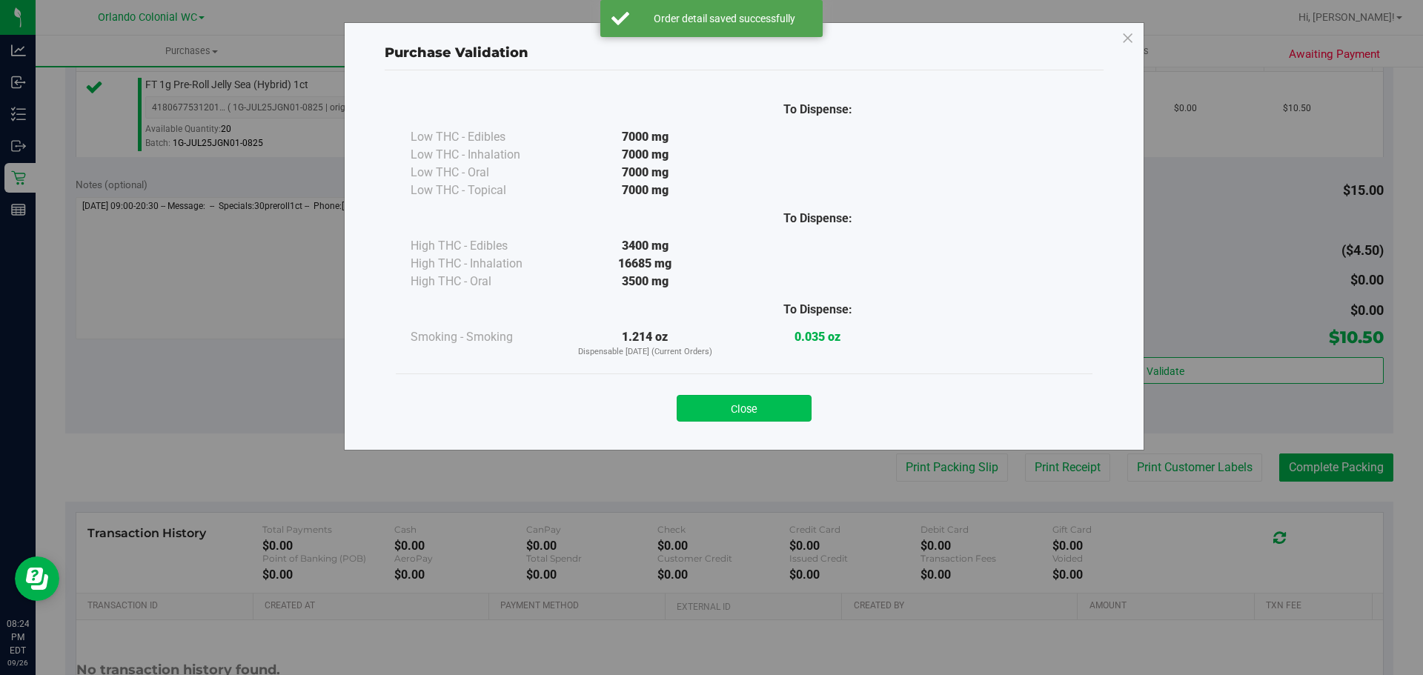
click at [751, 413] on button "Close" at bounding box center [744, 408] width 135 height 27
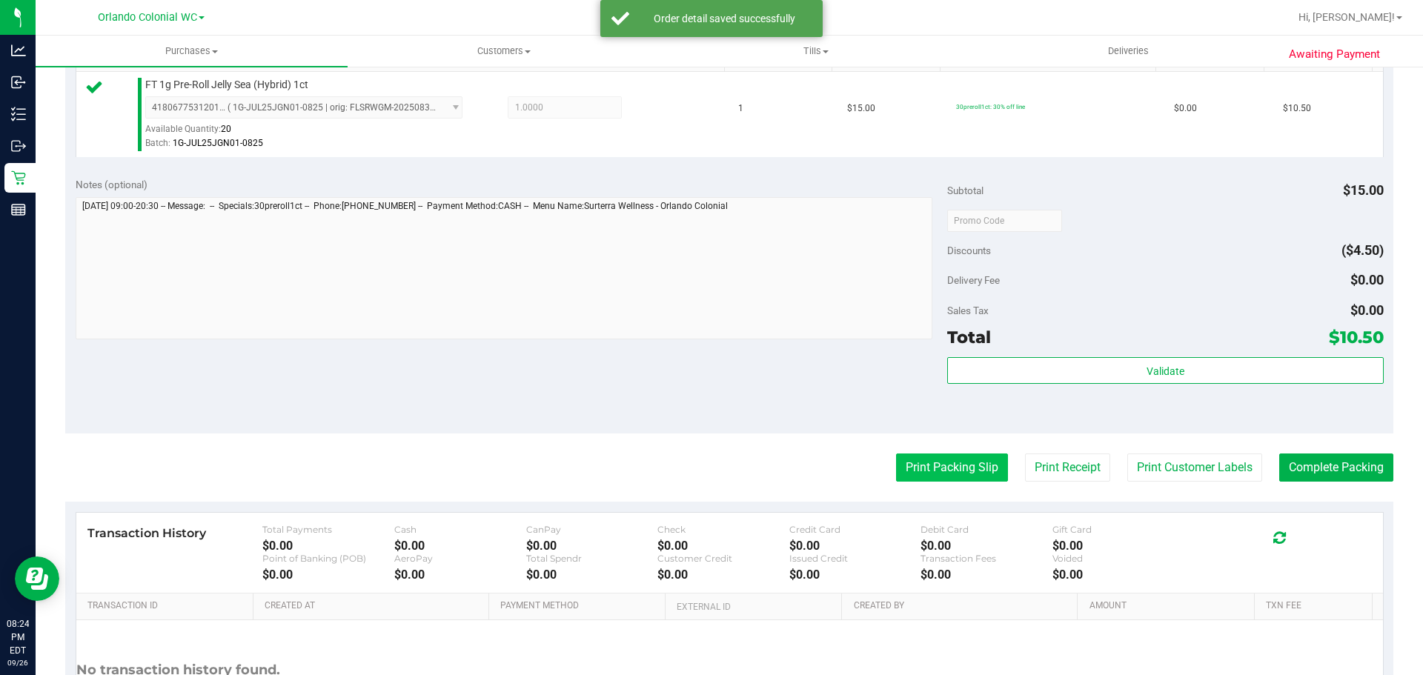
click at [956, 477] on button "Print Packing Slip" at bounding box center [952, 468] width 112 height 28
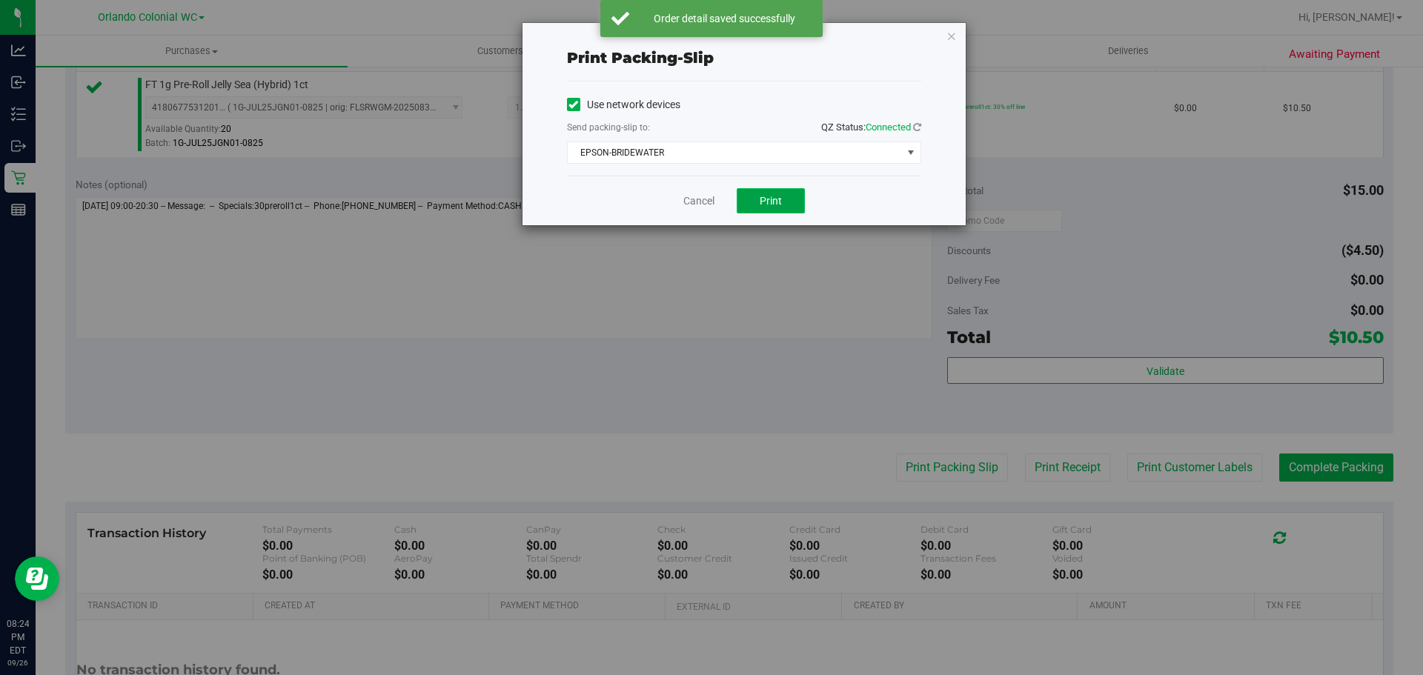
click at [781, 206] on span "Print" at bounding box center [771, 201] width 22 height 12
click at [706, 201] on link "Cancel" at bounding box center [699, 201] width 31 height 16
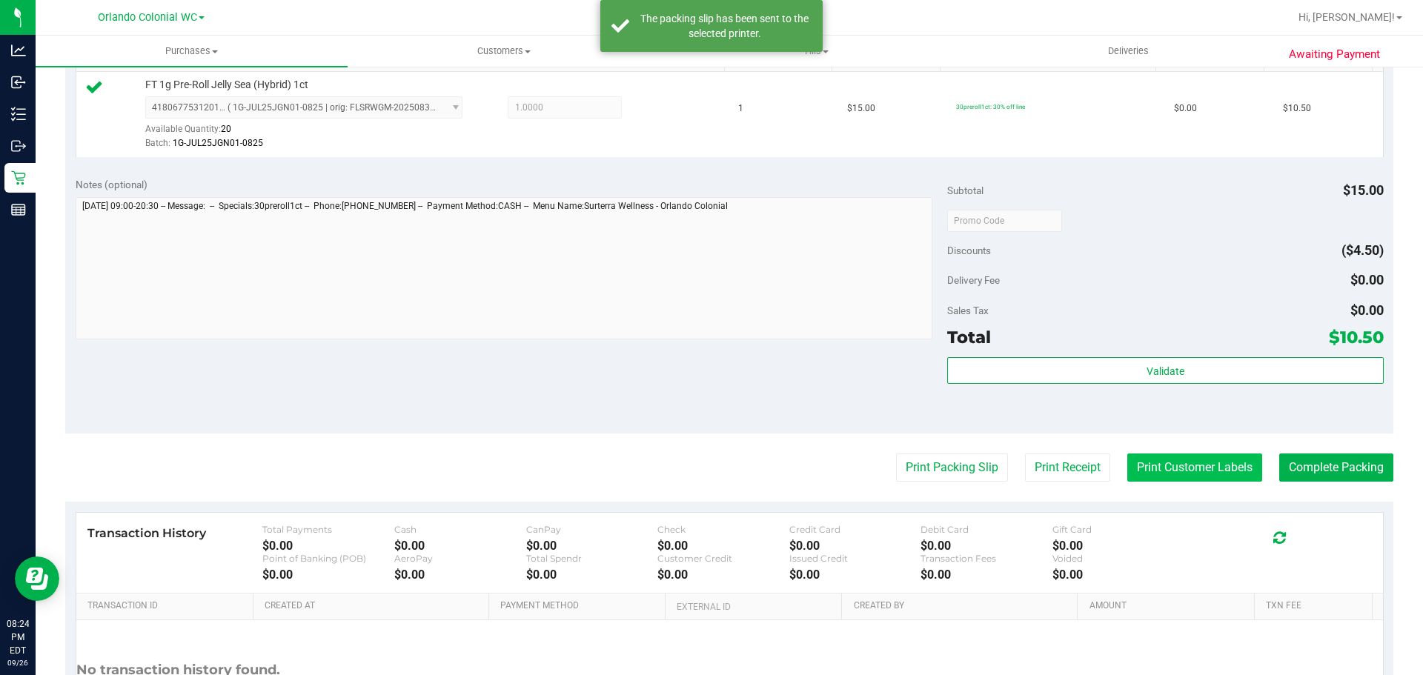
click at [1170, 460] on button "Print Customer Labels" at bounding box center [1195, 468] width 135 height 28
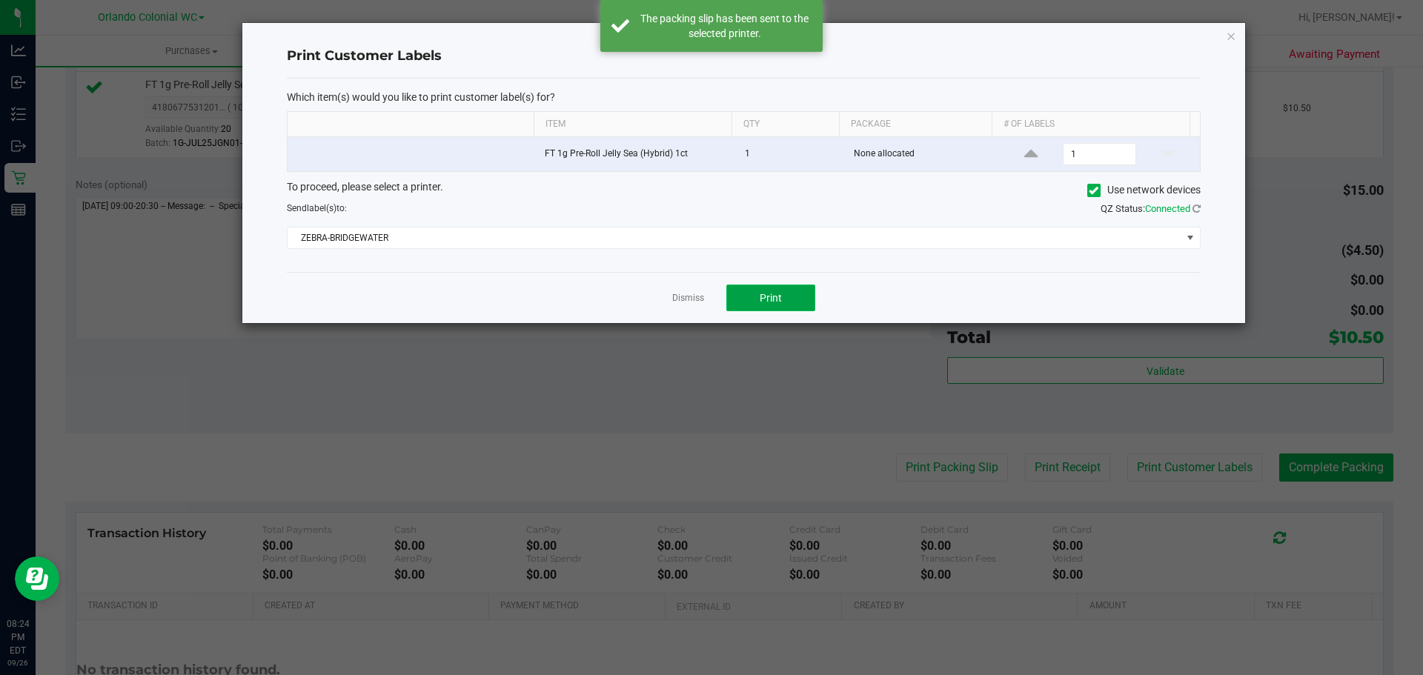
click at [777, 294] on span "Print" at bounding box center [771, 298] width 22 height 12
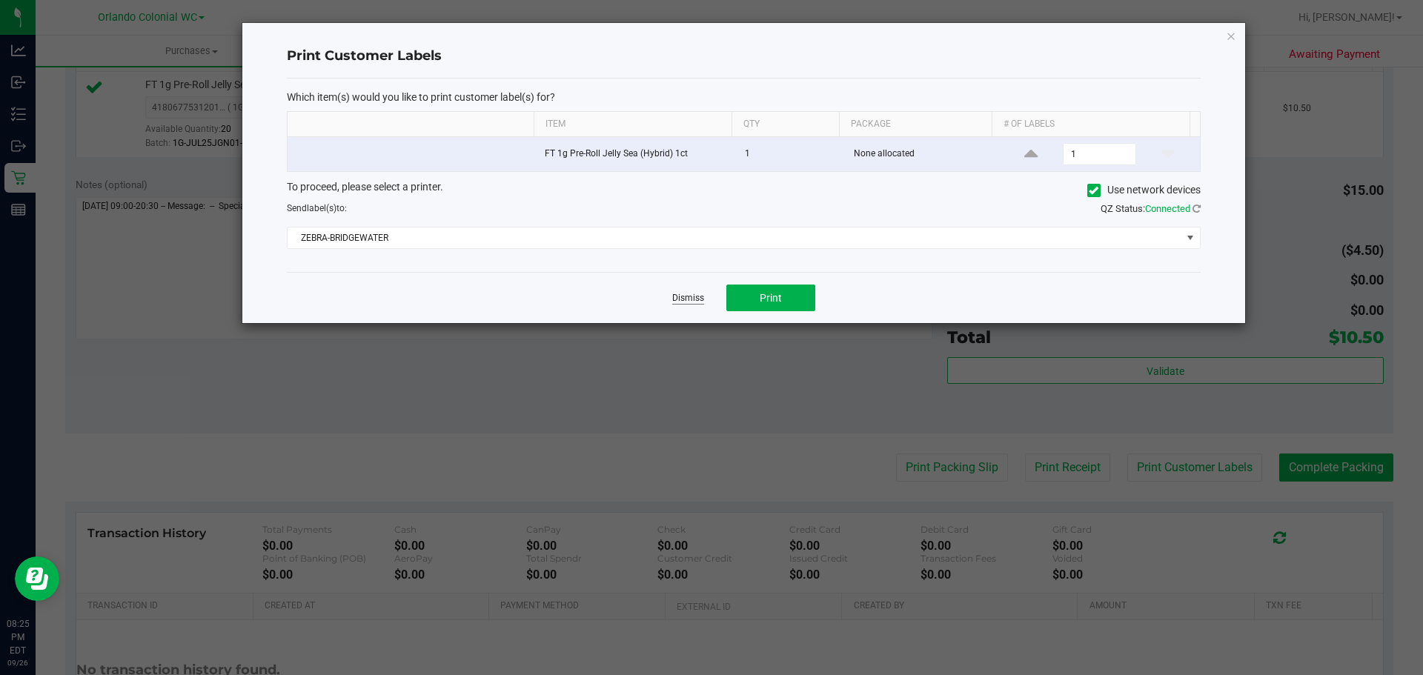
click at [687, 298] on link "Dismiss" at bounding box center [688, 298] width 32 height 13
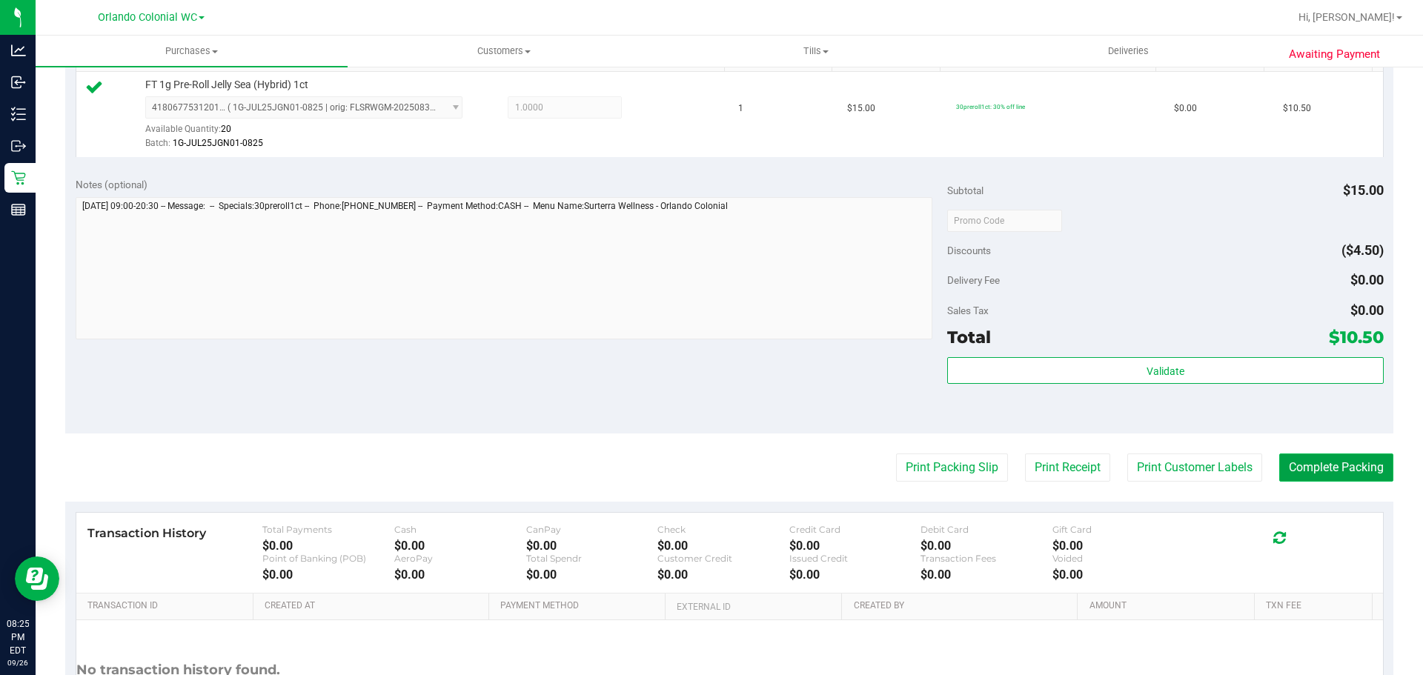
click at [1354, 479] on button "Complete Packing" at bounding box center [1337, 468] width 114 height 28
